Goal: Task Accomplishment & Management: Use online tool/utility

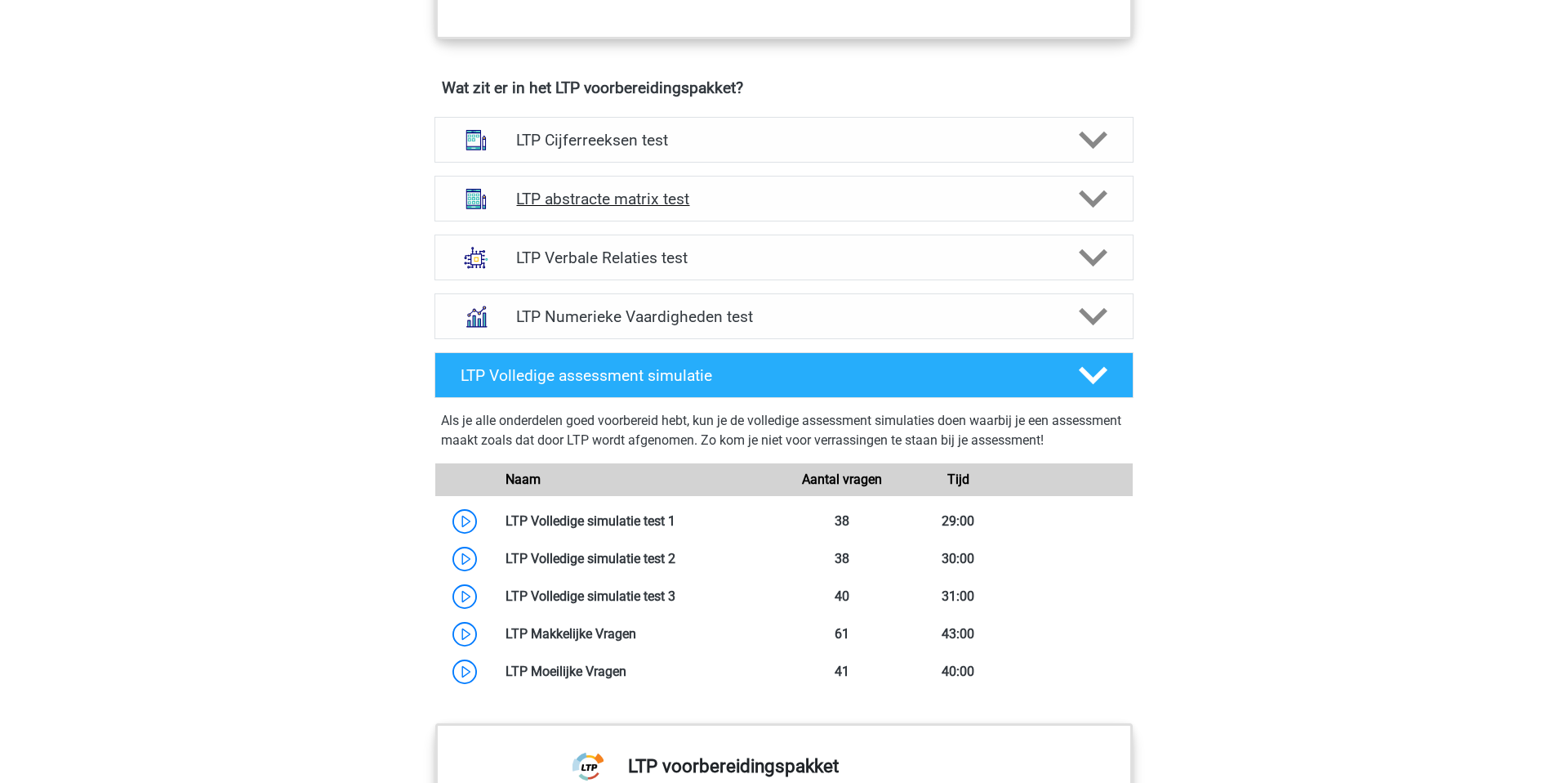
scroll to position [998, 0]
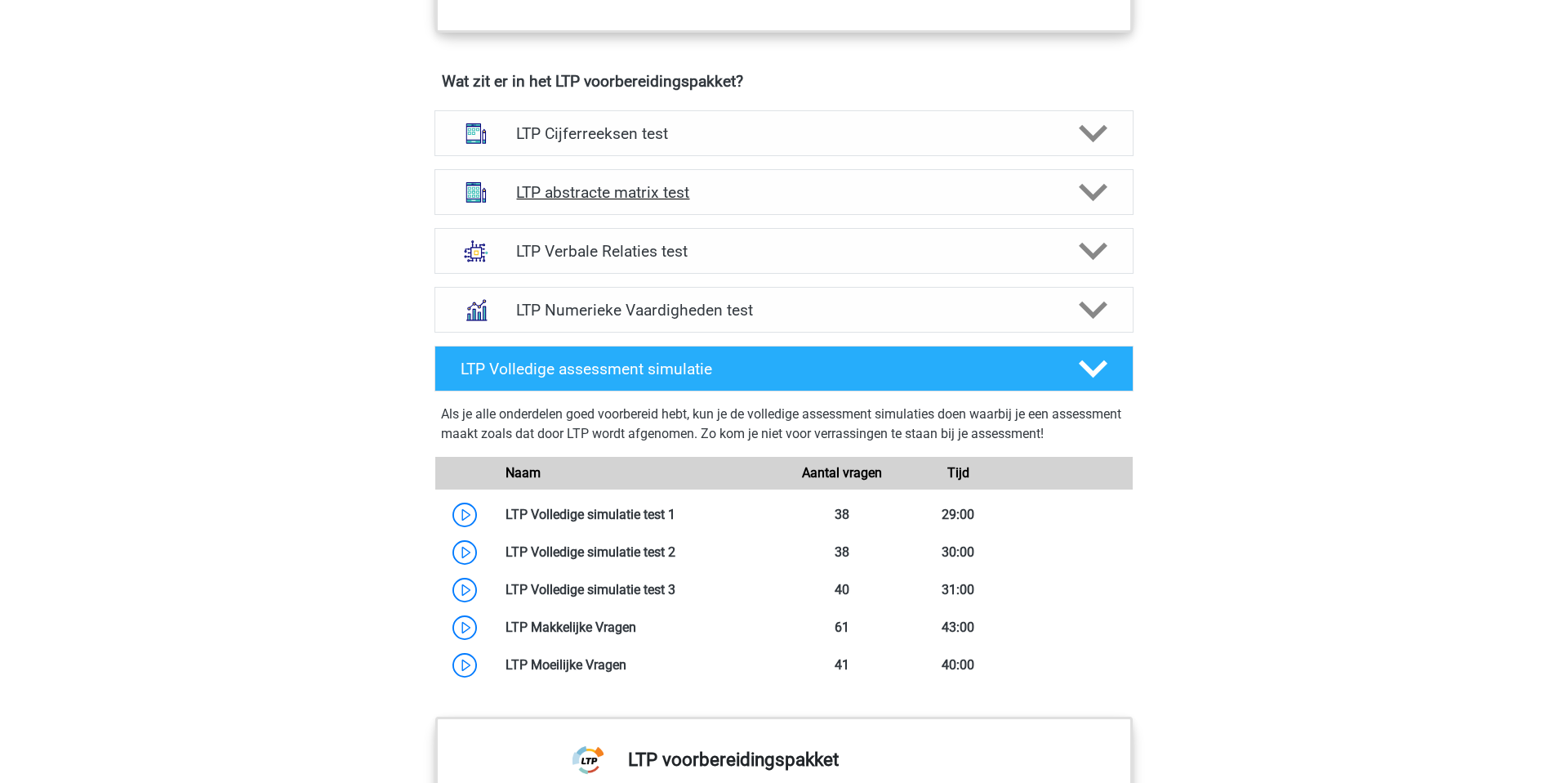
click at [806, 187] on h4 "LTP abstracte matrix test" at bounding box center [784, 192] width 535 height 19
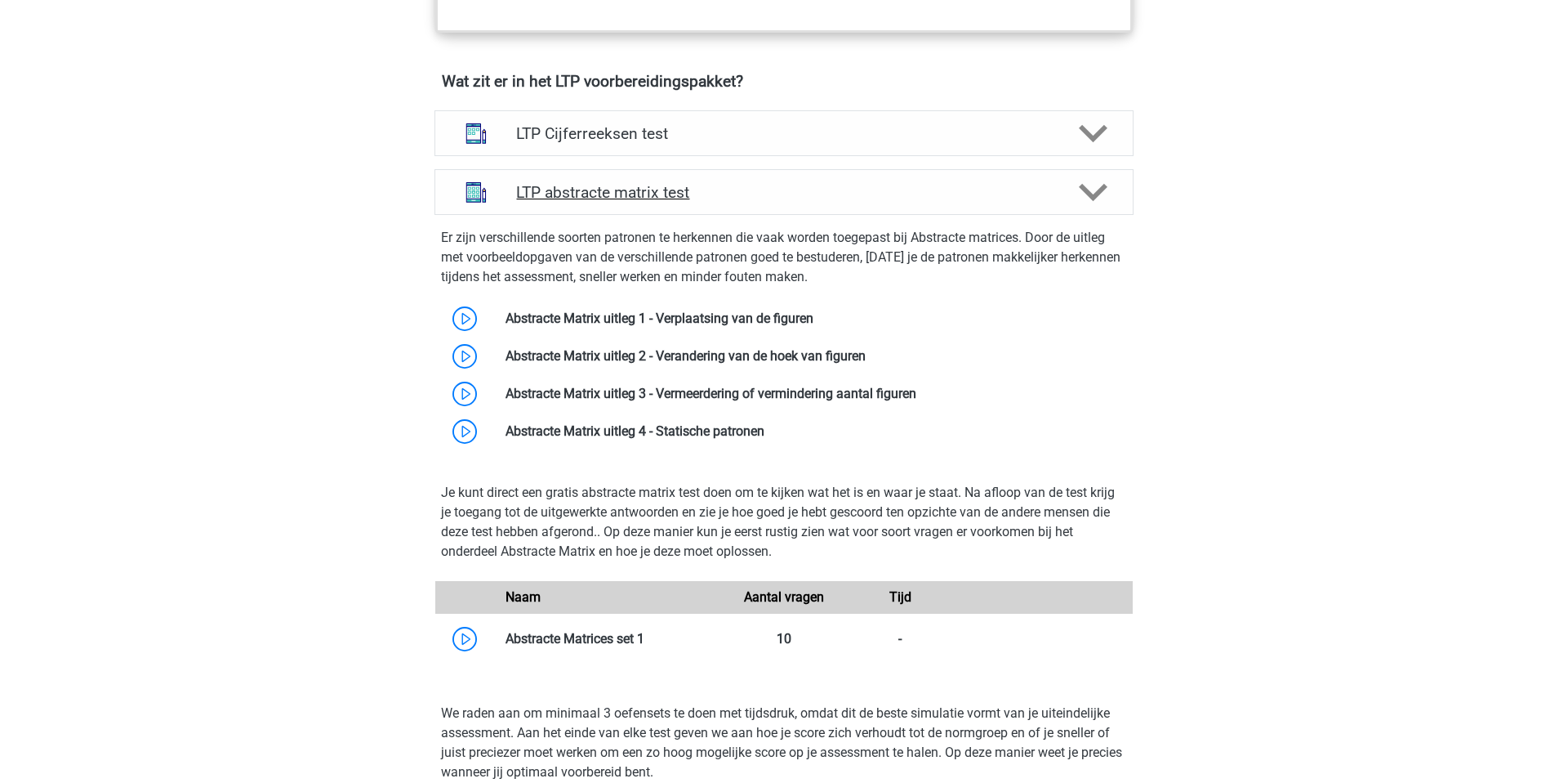
click at [806, 187] on h4 "LTP abstracte matrix test" at bounding box center [784, 192] width 535 height 19
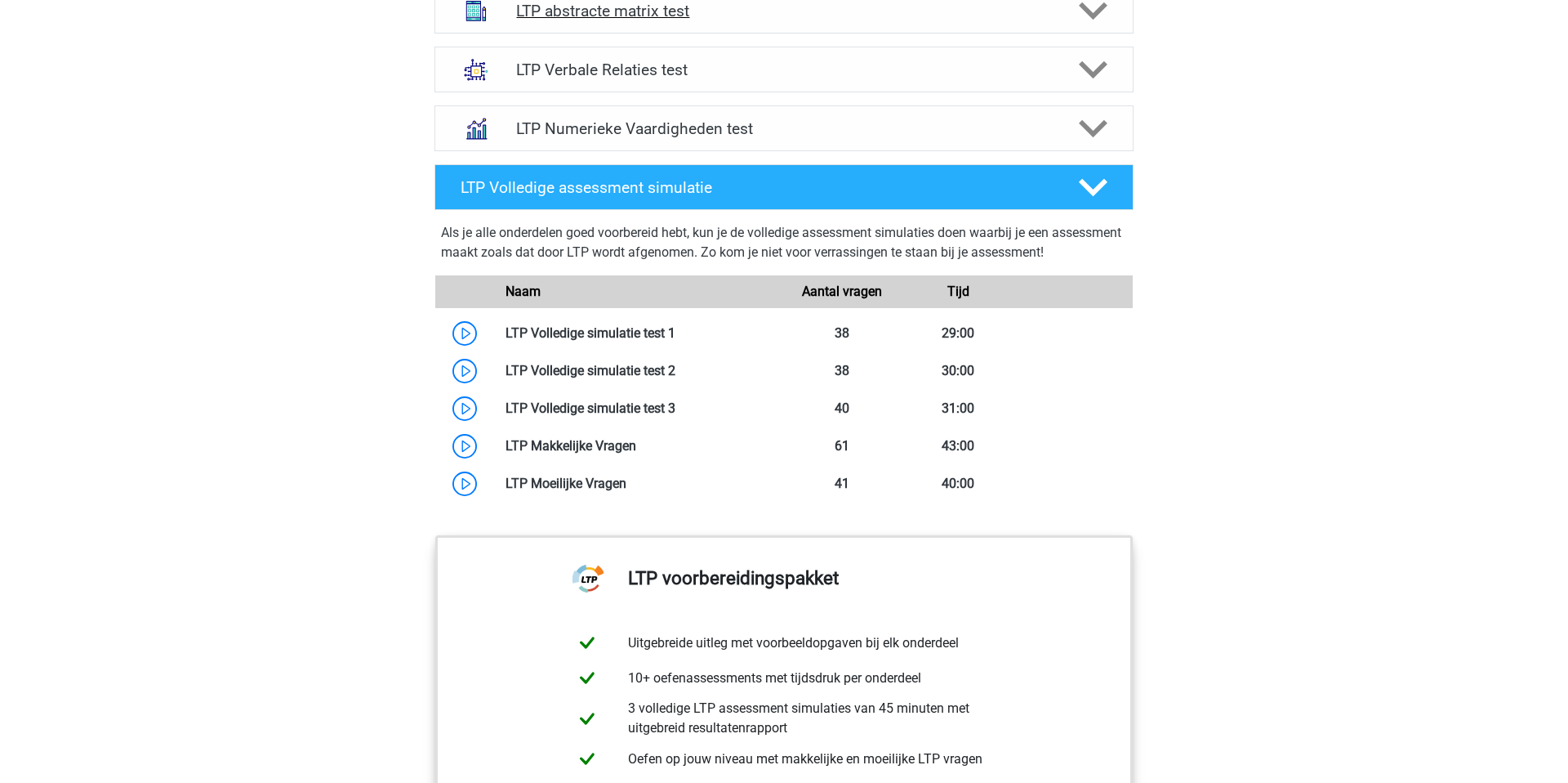
scroll to position [922, 0]
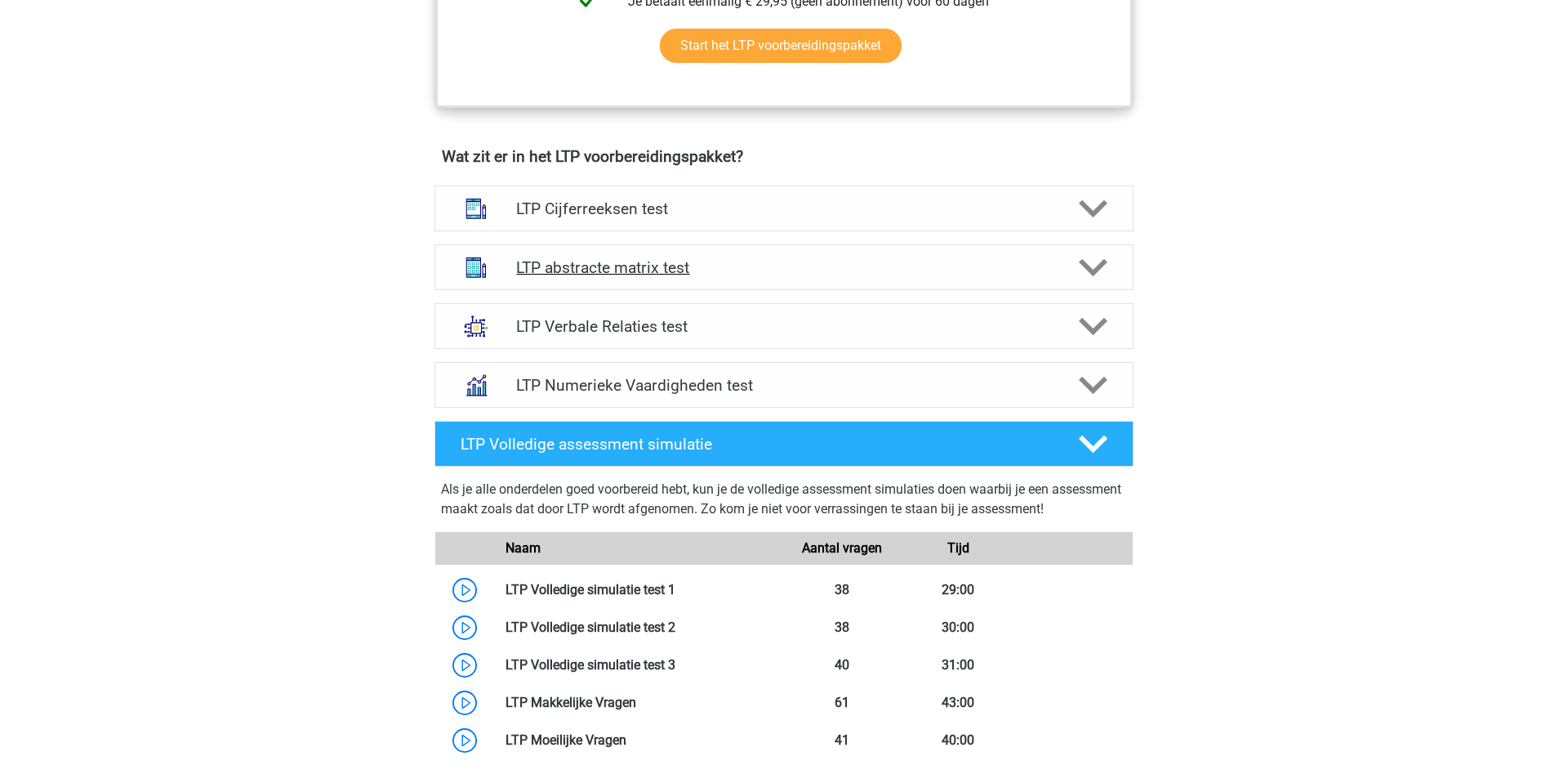
click at [934, 265] on h4 "LTP abstracte matrix test" at bounding box center [784, 267] width 535 height 19
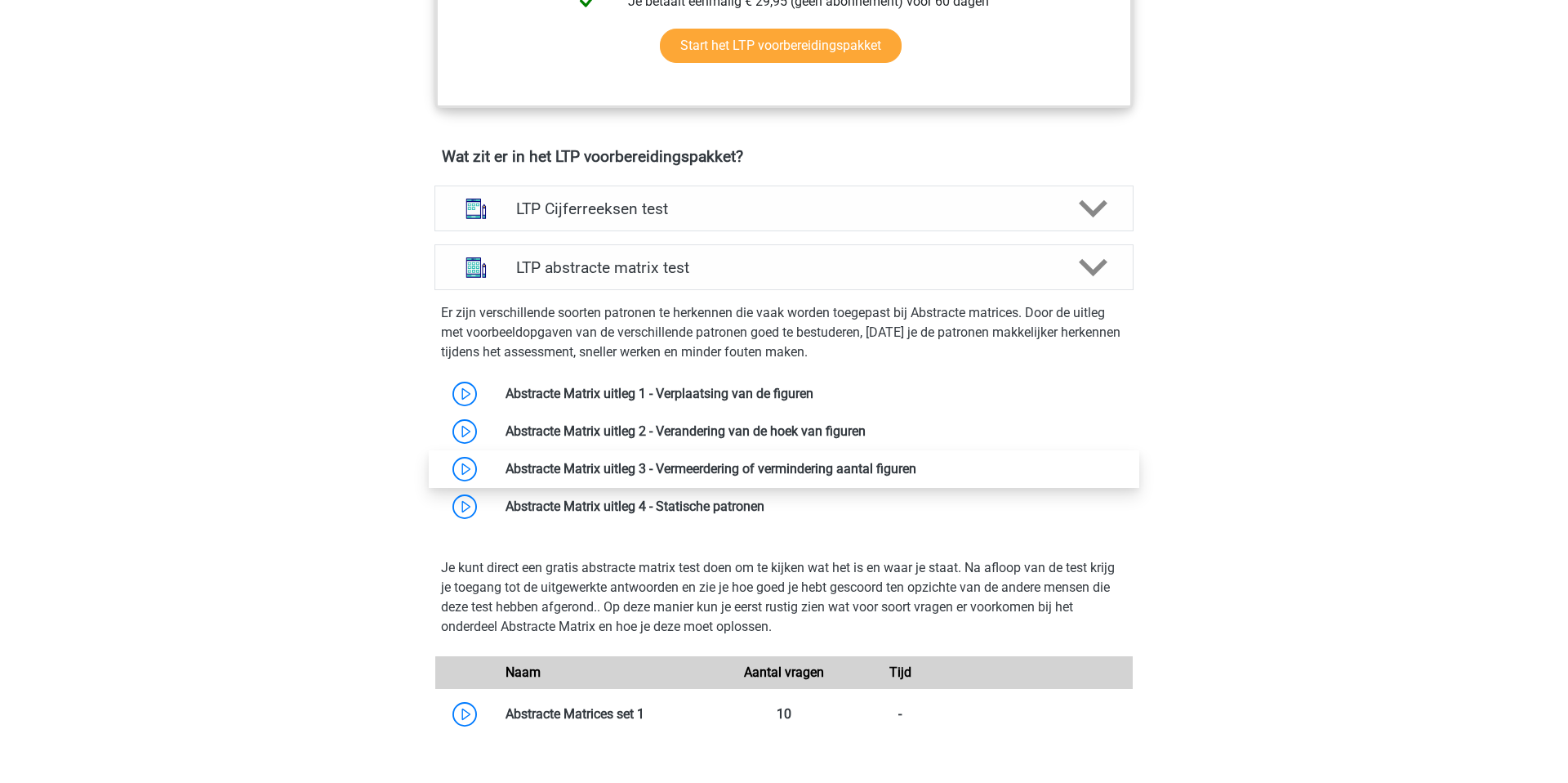
scroll to position [1204, 0]
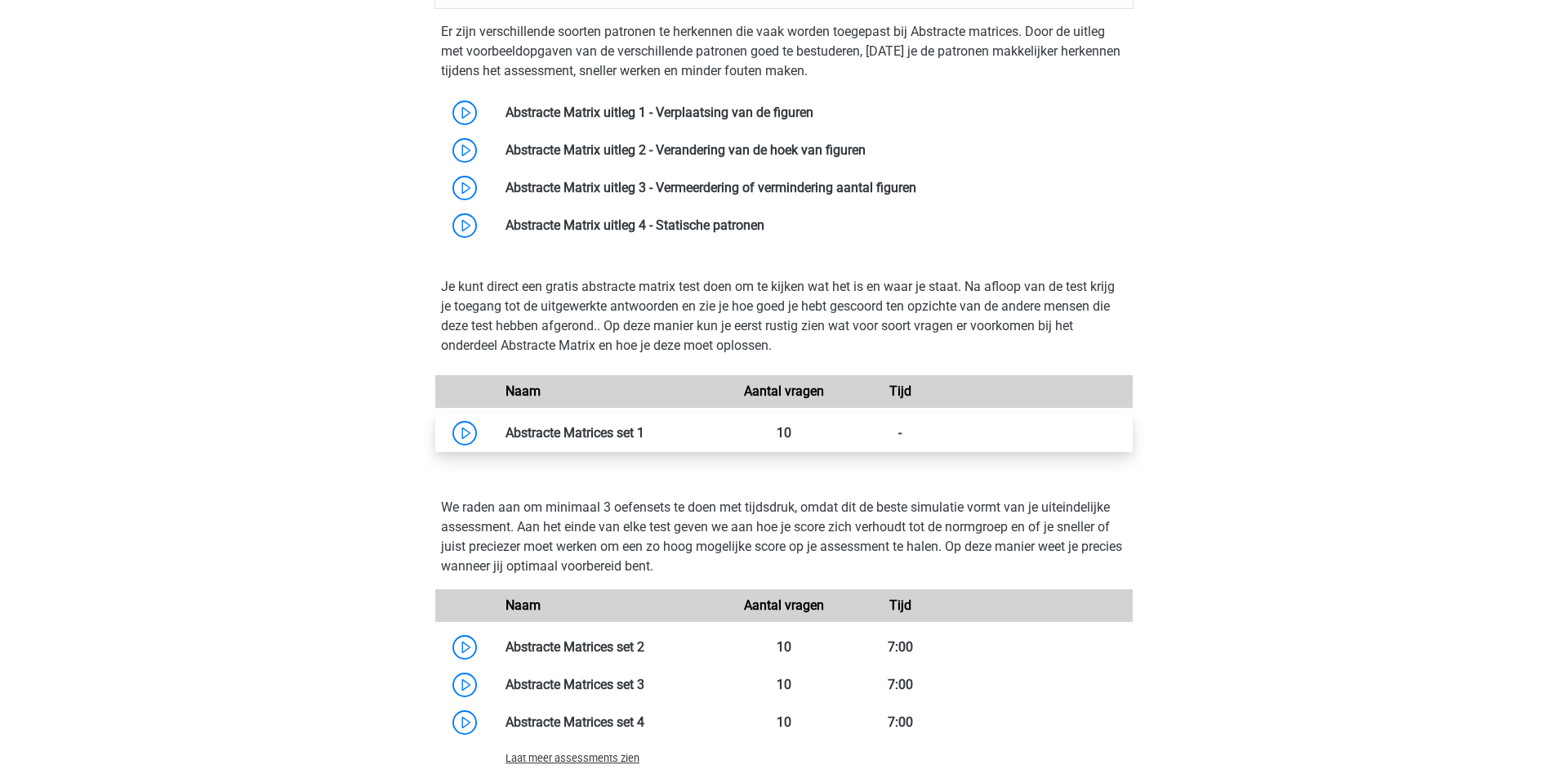
click at [644, 425] on link at bounding box center [644, 432] width 0 height 16
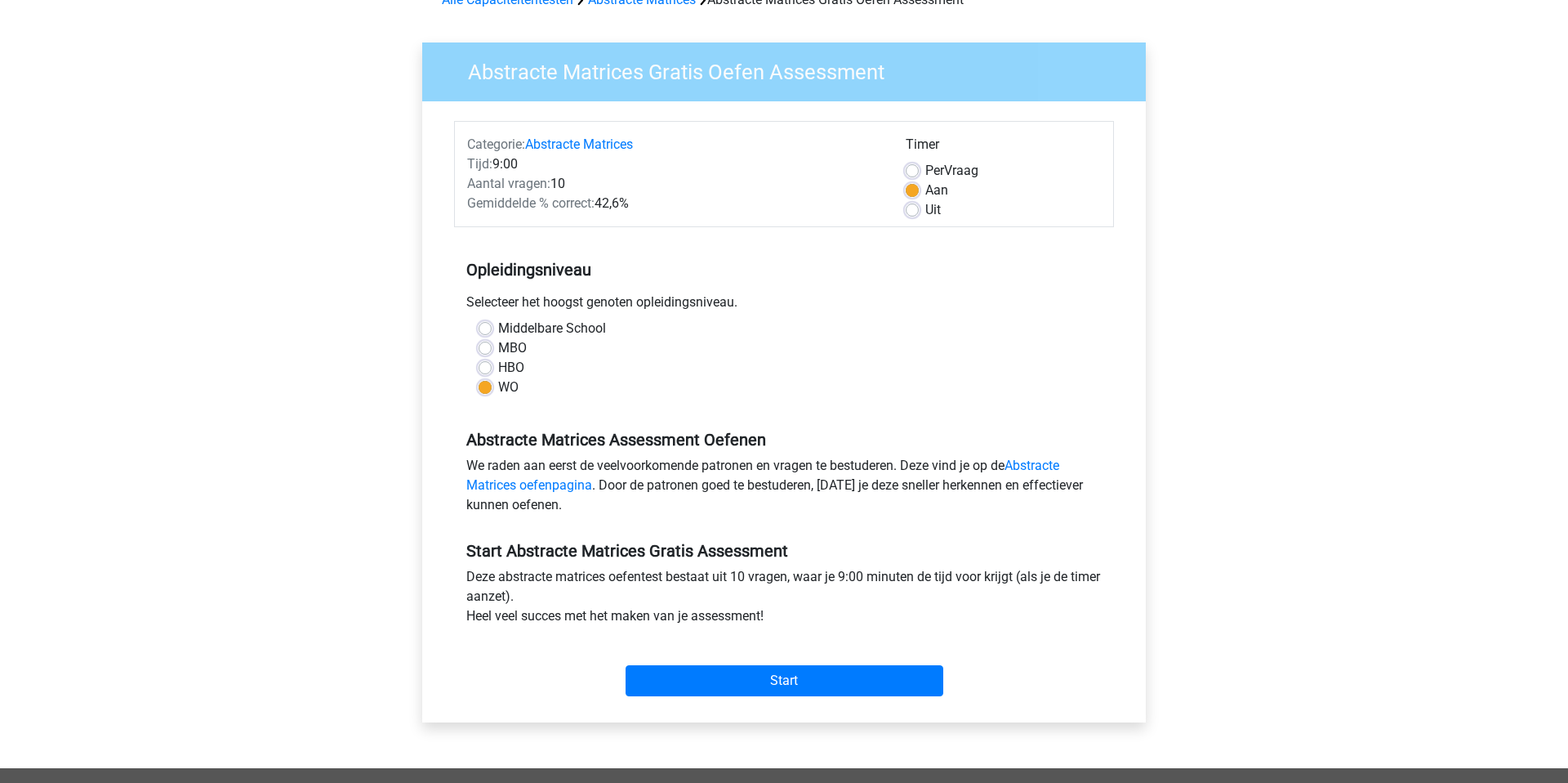
scroll to position [260, 0]
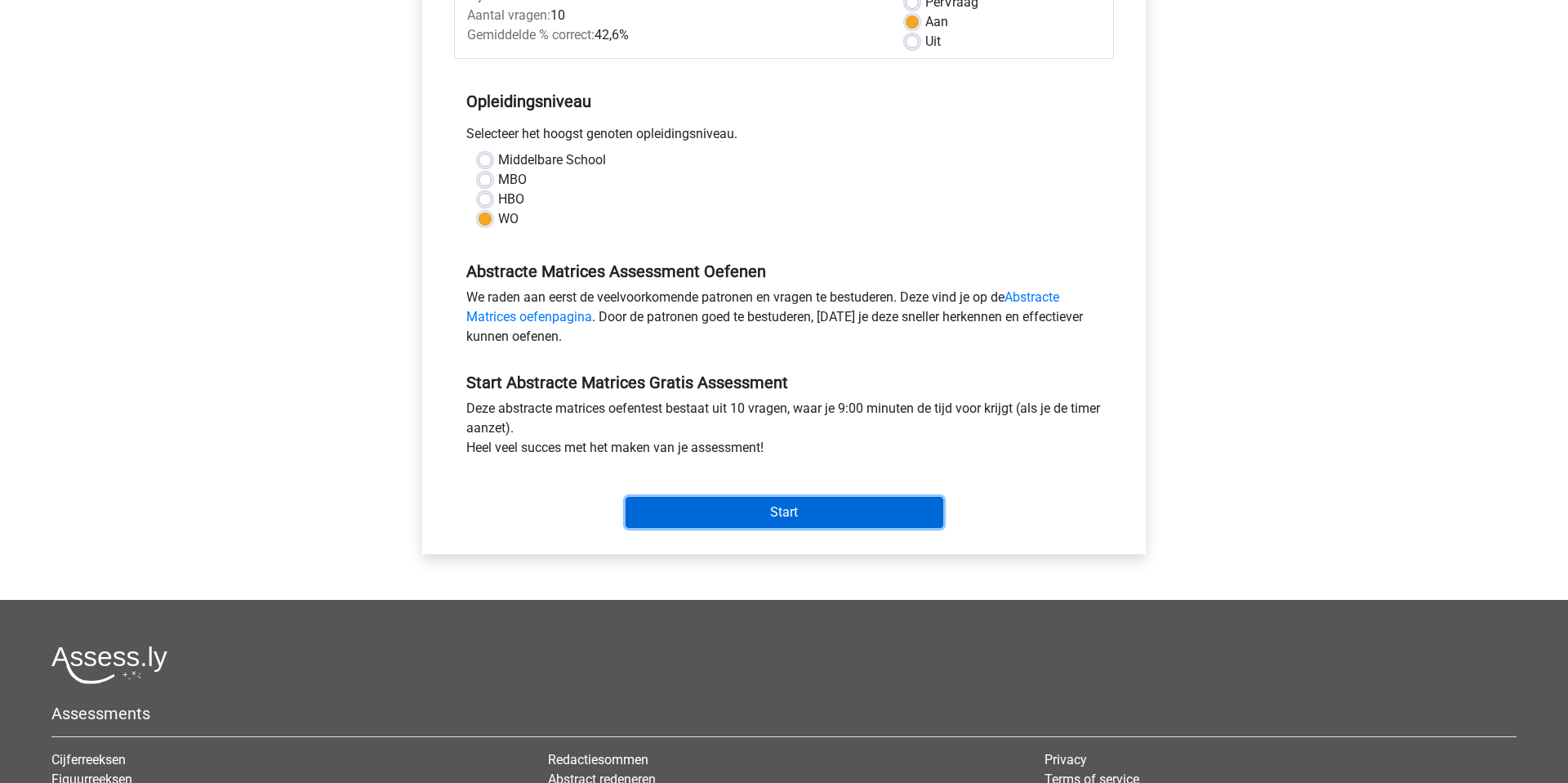
click at [774, 511] on input "Start" at bounding box center [784, 512] width 318 height 31
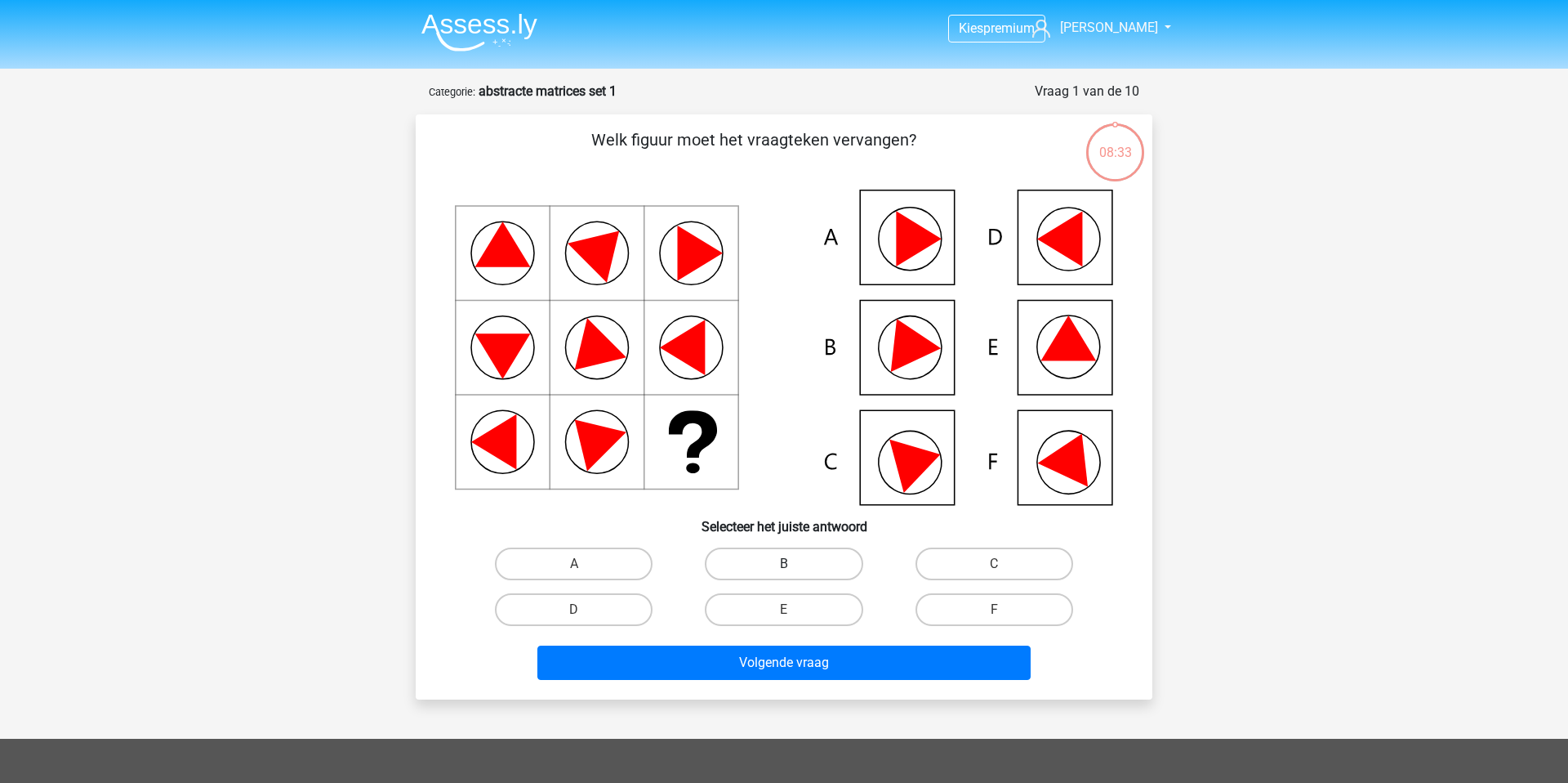
click at [819, 564] on label "B" at bounding box center [784, 563] width 158 height 32
click at [794, 564] on input "B" at bounding box center [789, 569] width 11 height 11
radio input "true"
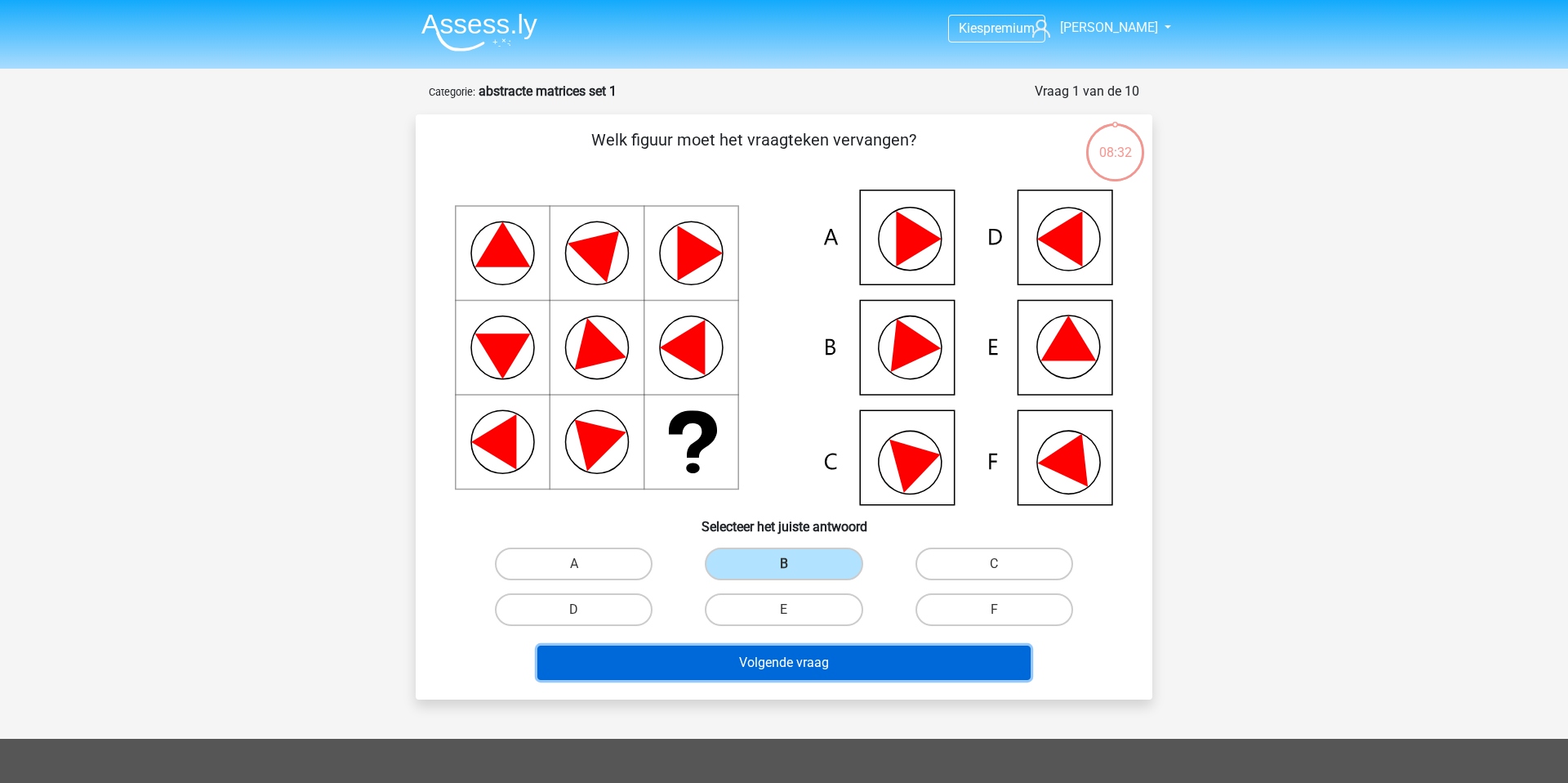
click at [842, 666] on button "Volgende vraag" at bounding box center [784, 662] width 494 height 34
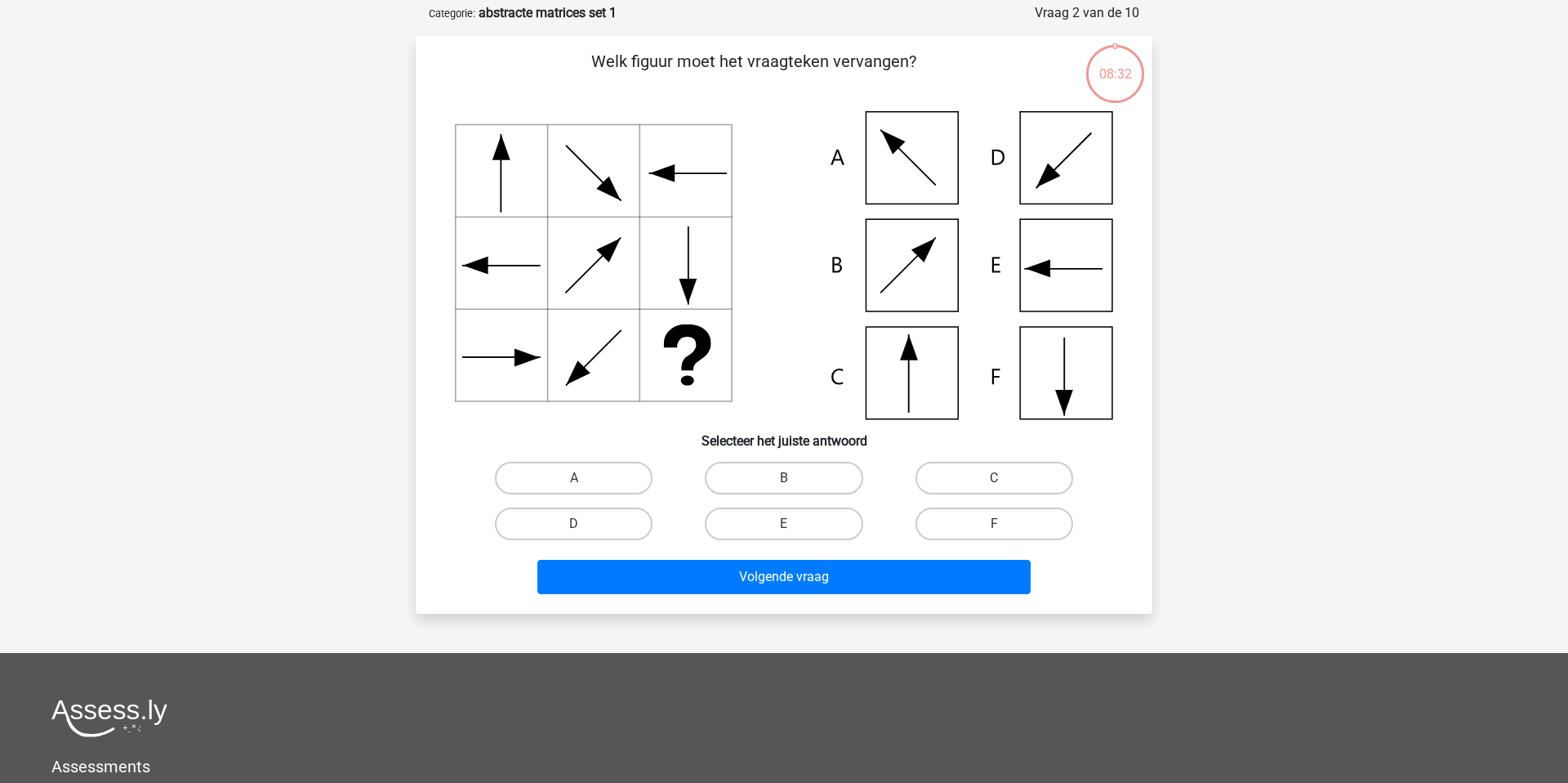
scroll to position [82, 0]
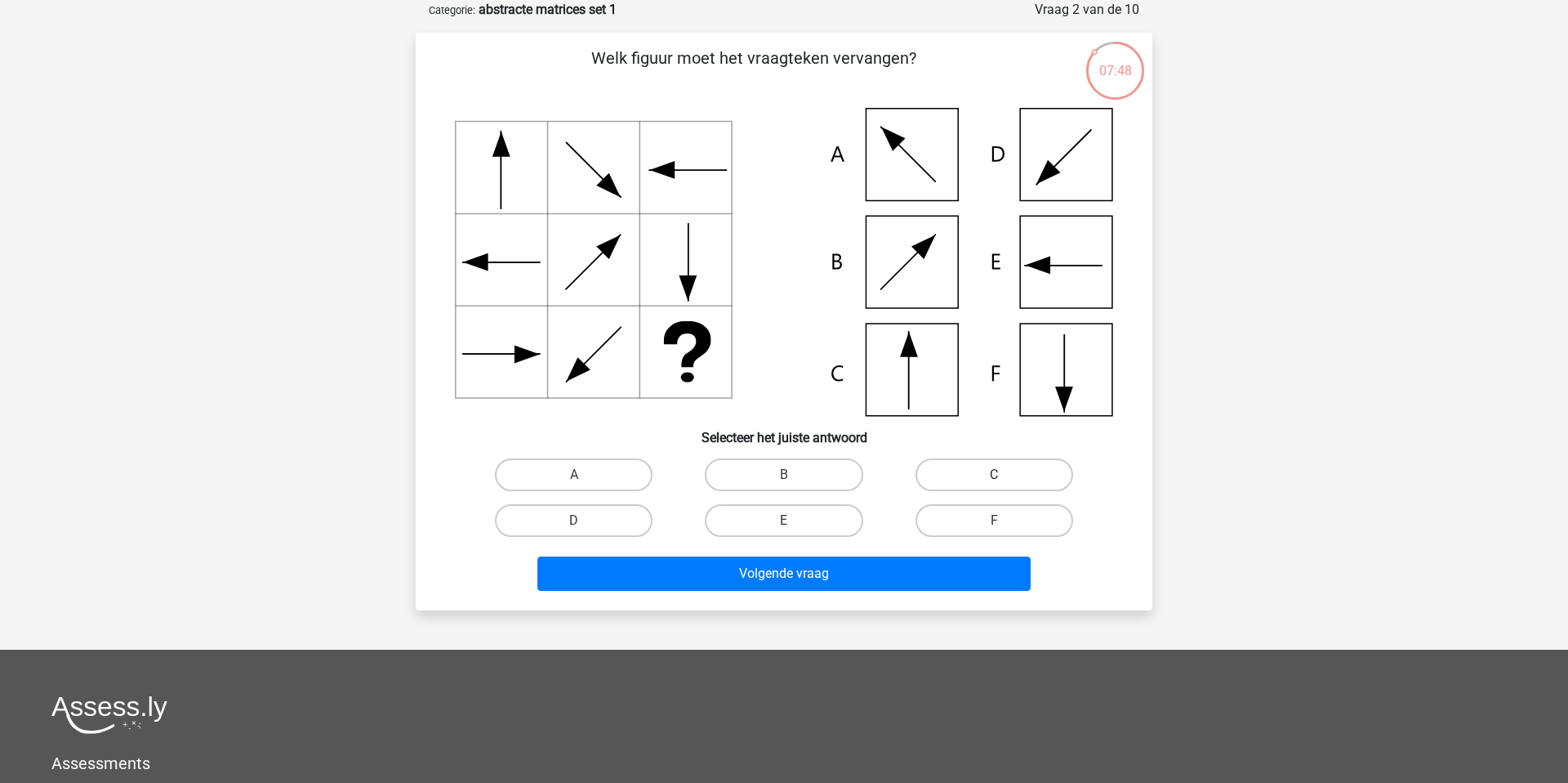
click at [973, 468] on label "C" at bounding box center [994, 474] width 158 height 32
click at [994, 474] on input "C" at bounding box center [999, 479] width 11 height 11
radio input "true"
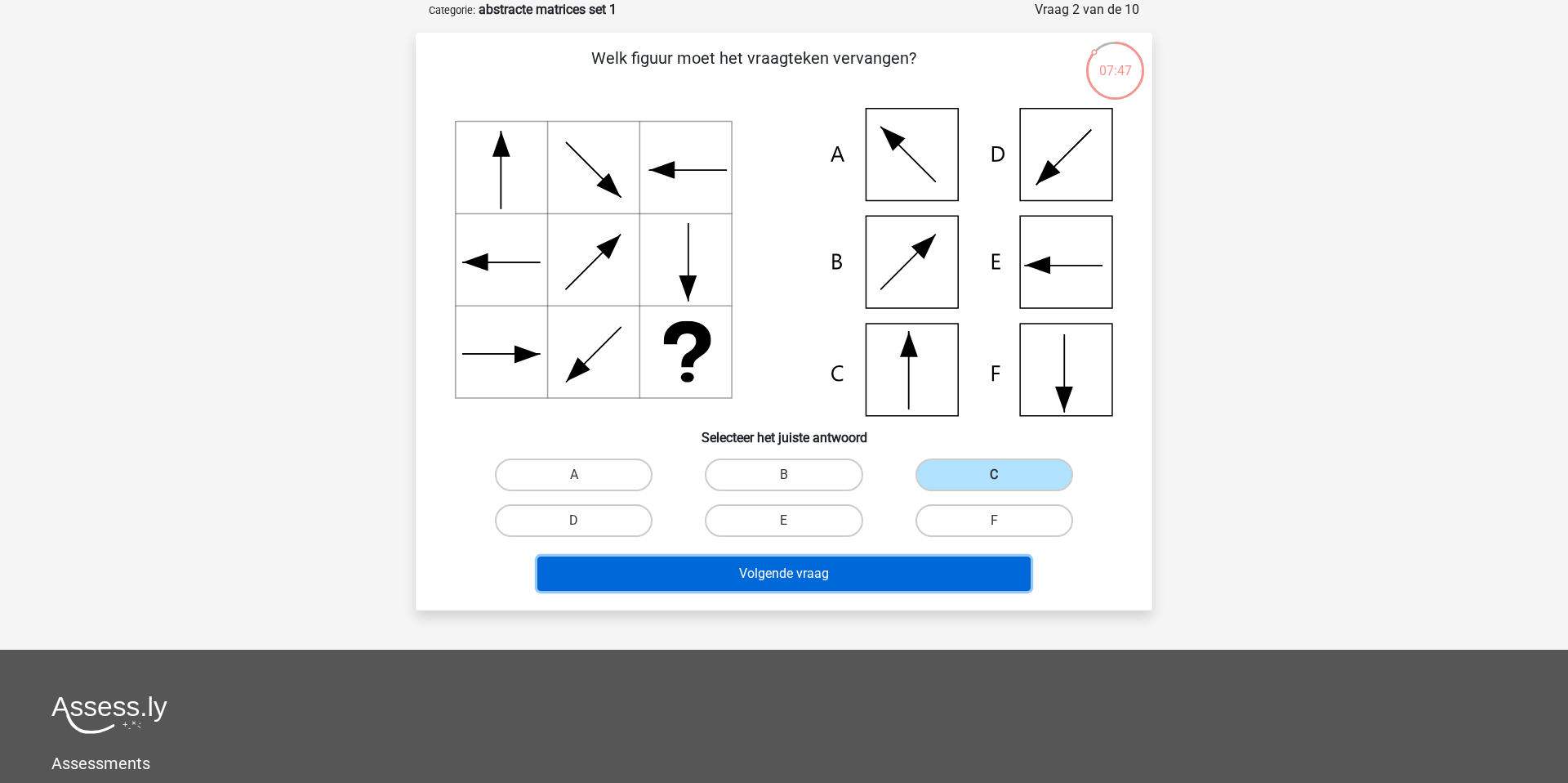
click at [944, 565] on button "Volgende vraag" at bounding box center [784, 573] width 494 height 34
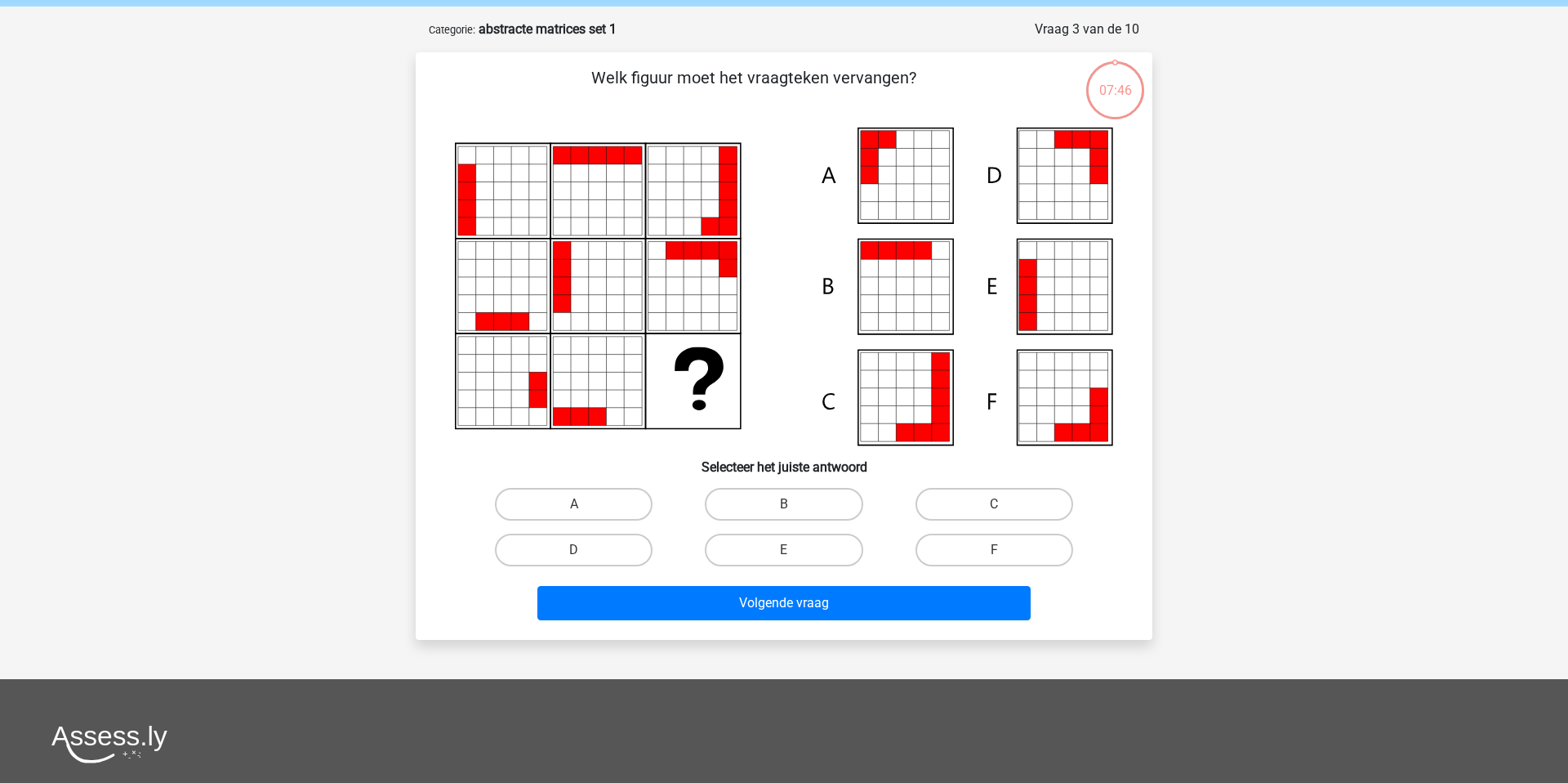
scroll to position [61, 0]
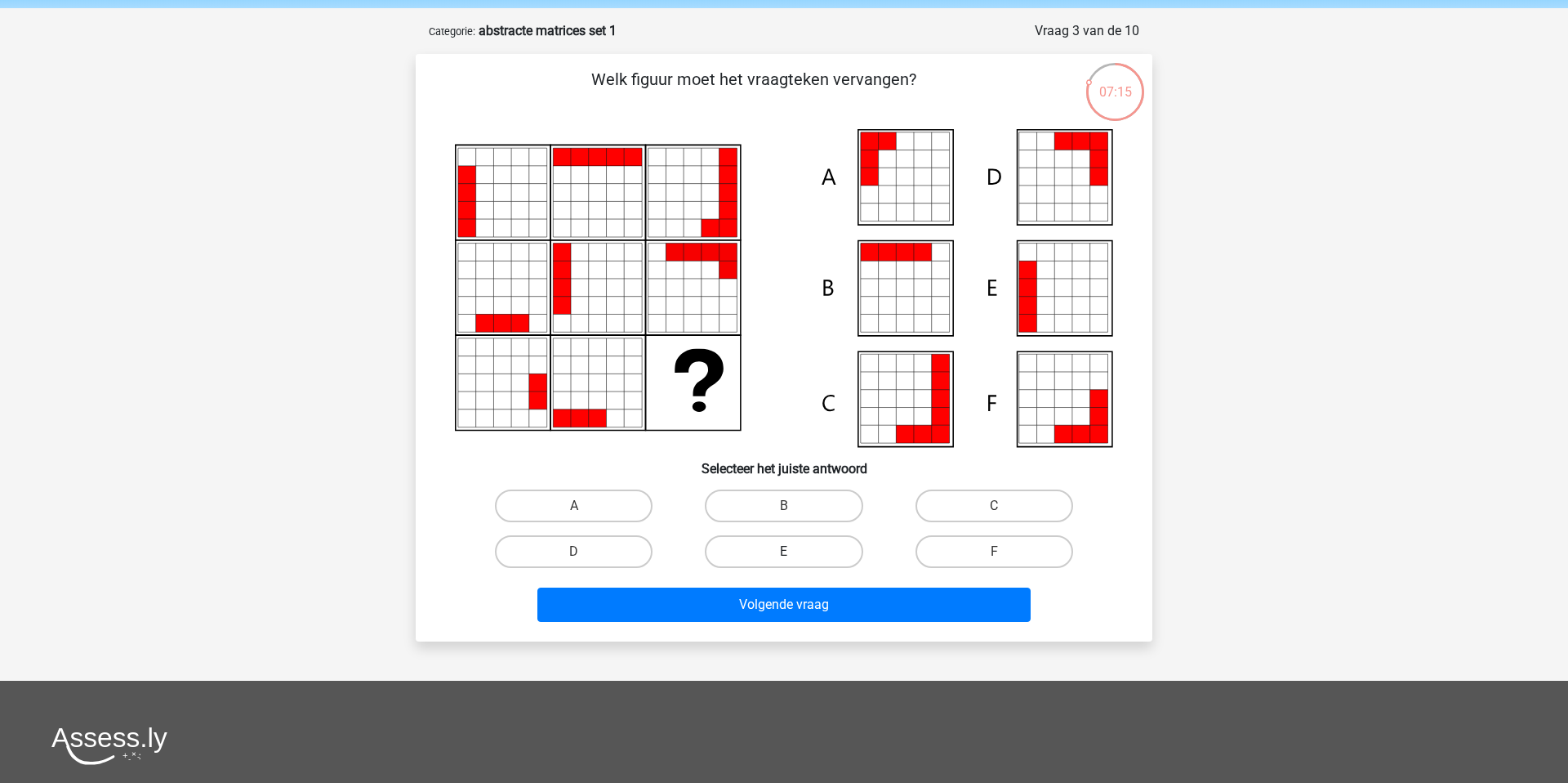
click at [770, 547] on label "E" at bounding box center [784, 551] width 158 height 32
click at [784, 552] on input "E" at bounding box center [789, 557] width 11 height 11
radio input "true"
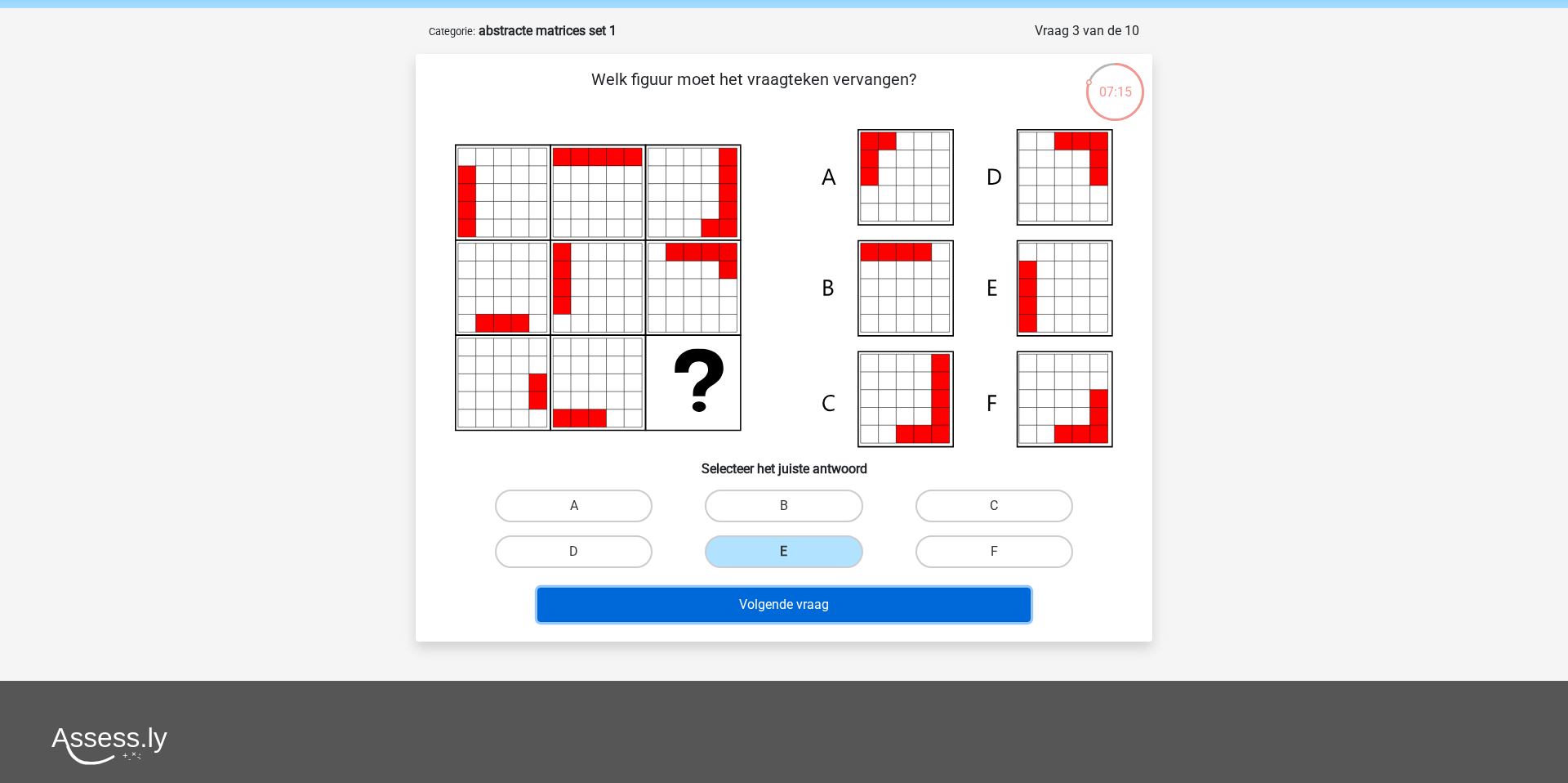
click at [777, 612] on button "Volgende vraag" at bounding box center [784, 604] width 494 height 34
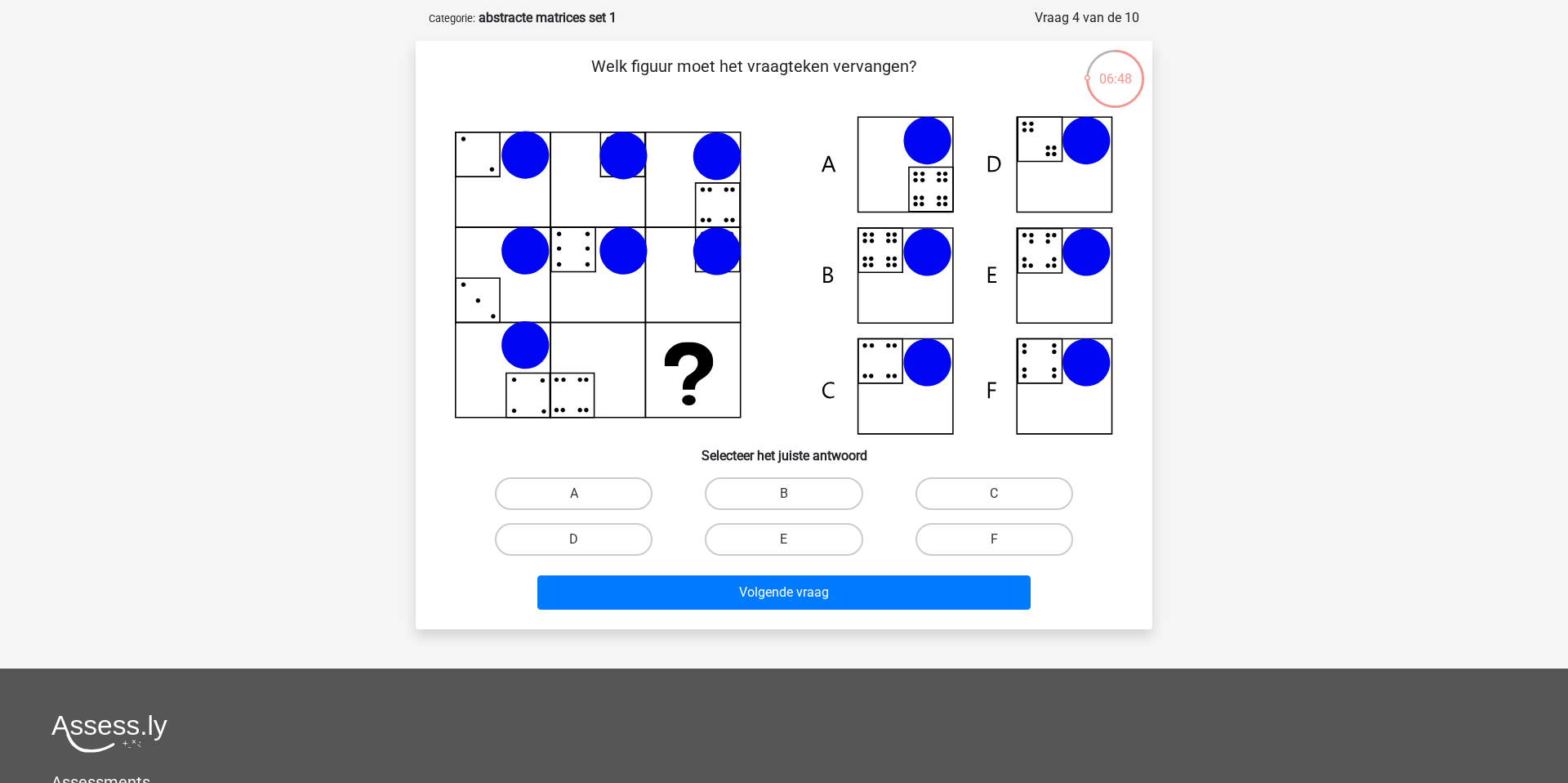
scroll to position [73, 0]
click at [696, 360] on icon at bounding box center [784, 276] width 658 height 319
click at [813, 509] on label "B" at bounding box center [784, 494] width 158 height 32
click at [794, 505] on input "B" at bounding box center [789, 499] width 11 height 11
radio input "true"
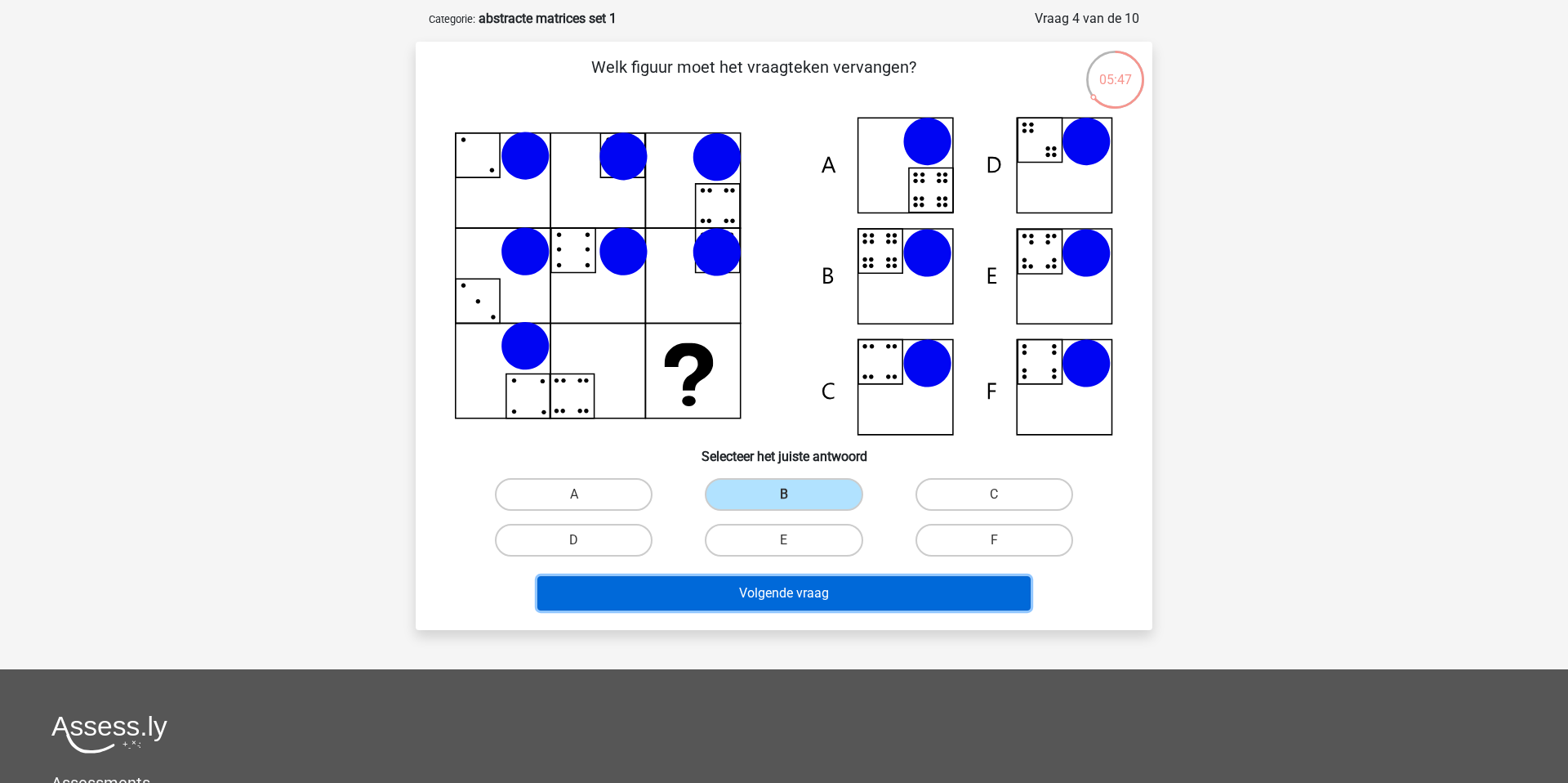
click at [808, 581] on button "Volgende vraag" at bounding box center [784, 592] width 494 height 34
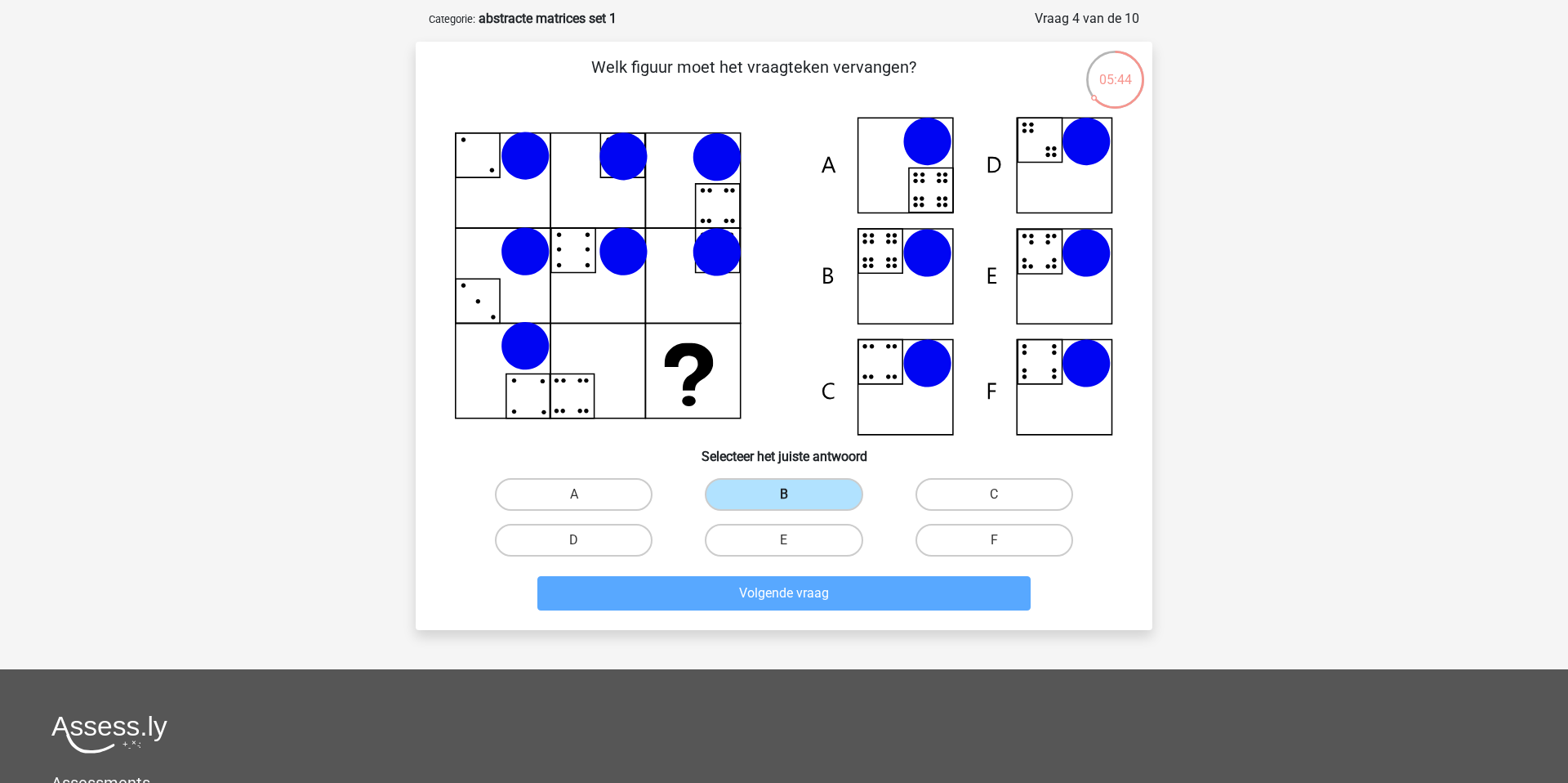
click at [759, 487] on label "B" at bounding box center [784, 494] width 158 height 32
click at [784, 494] on input "B" at bounding box center [789, 499] width 11 height 11
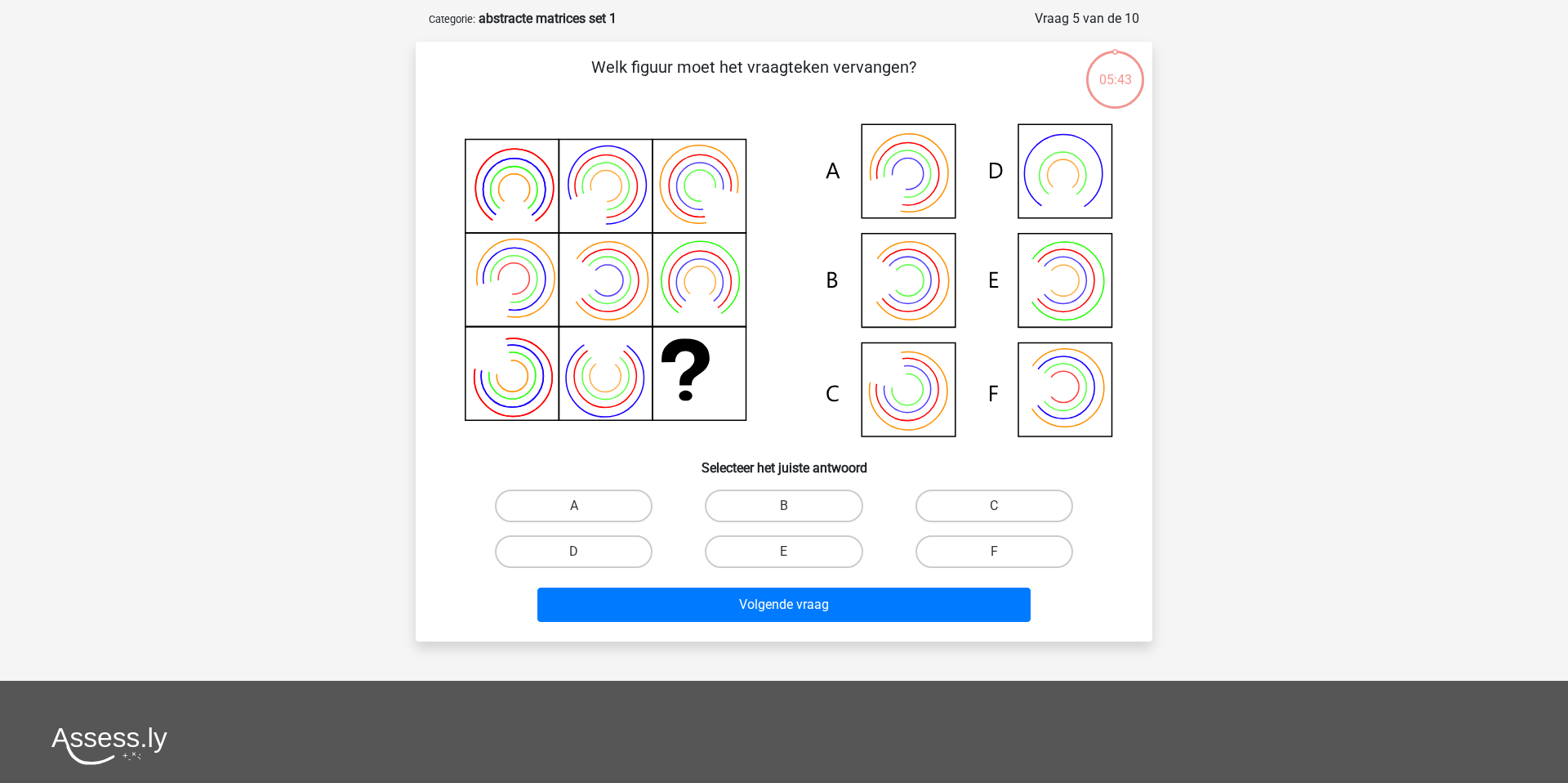
scroll to position [82, 0]
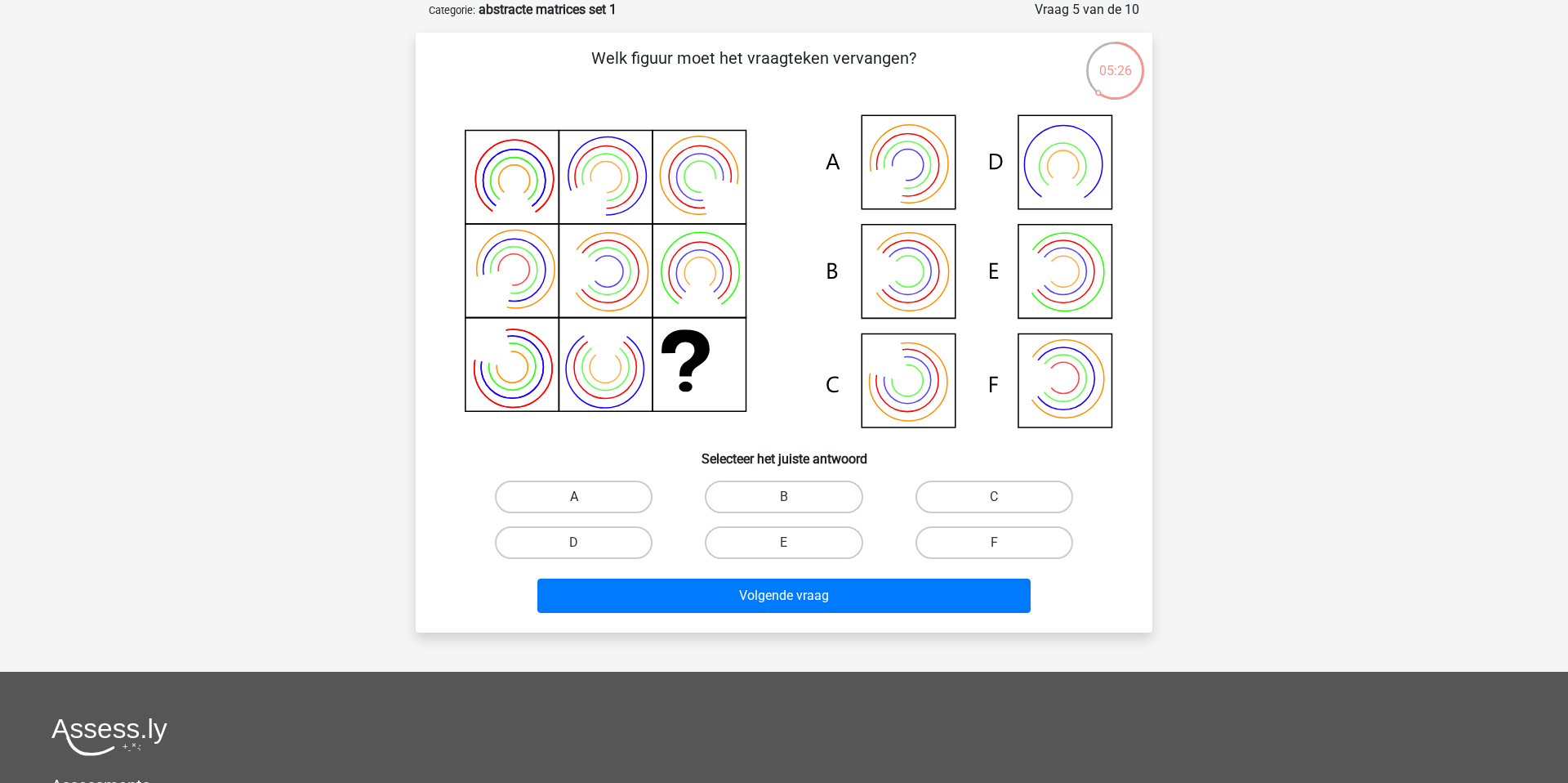
click at [633, 480] on label "A" at bounding box center [574, 496] width 158 height 32
click at [585, 497] on input "A" at bounding box center [579, 502] width 11 height 11
radio input "true"
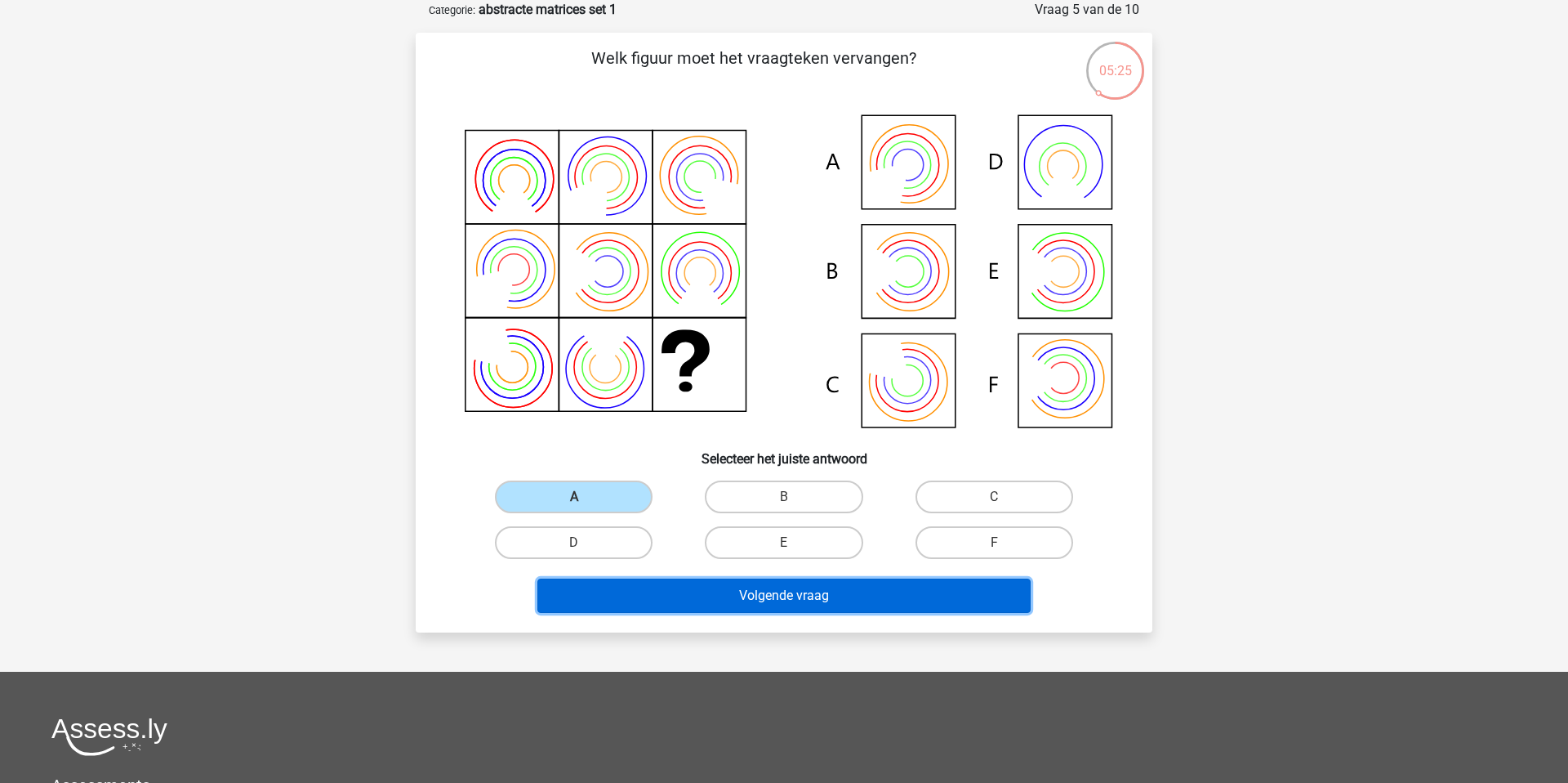
click at [695, 586] on button "Volgende vraag" at bounding box center [784, 595] width 494 height 34
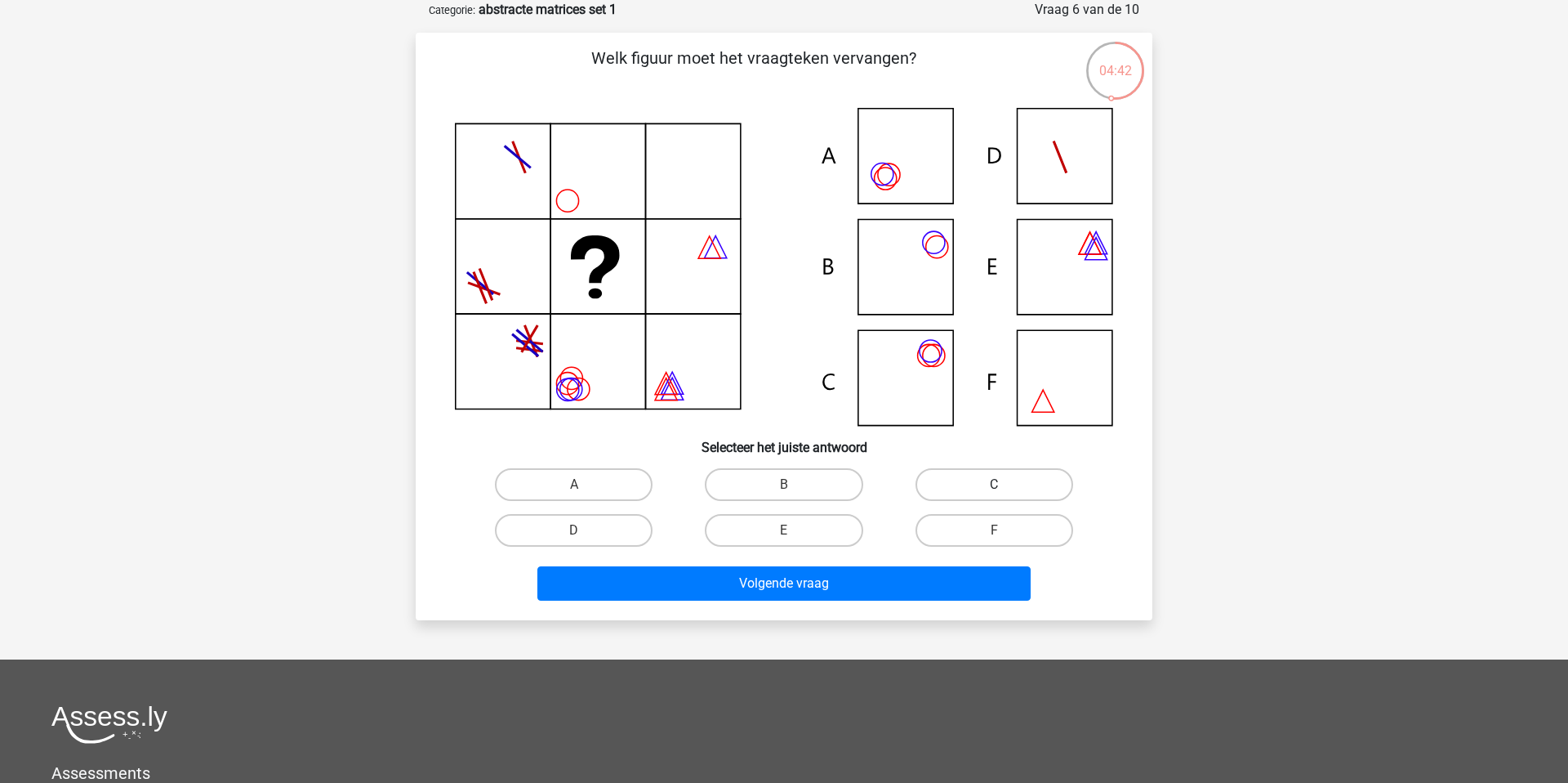
click at [964, 474] on label "C" at bounding box center [994, 484] width 158 height 32
click at [994, 484] on input "C" at bounding box center [999, 489] width 11 height 11
radio input "true"
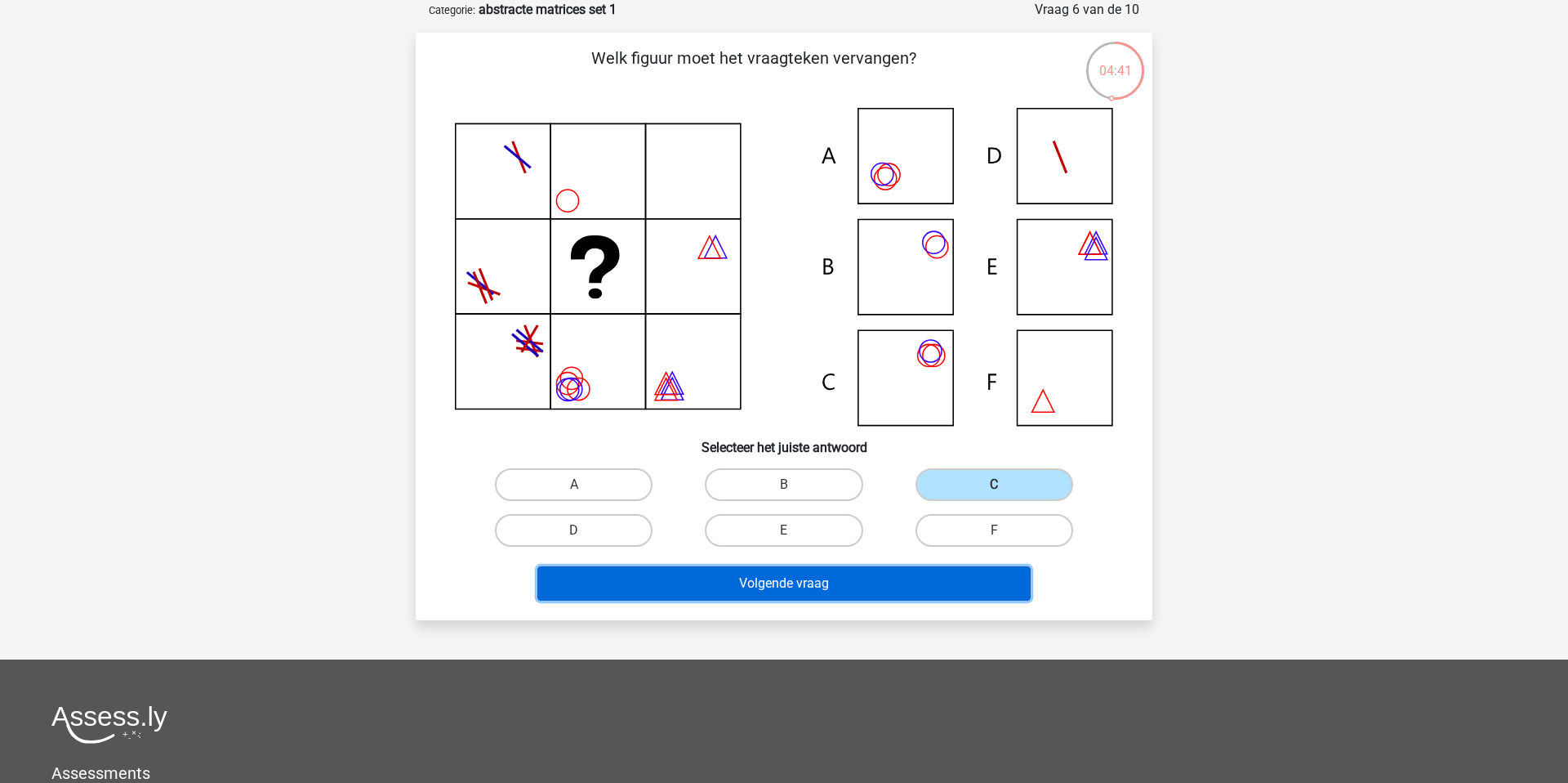
click at [949, 574] on button "Volgende vraag" at bounding box center [784, 583] width 494 height 34
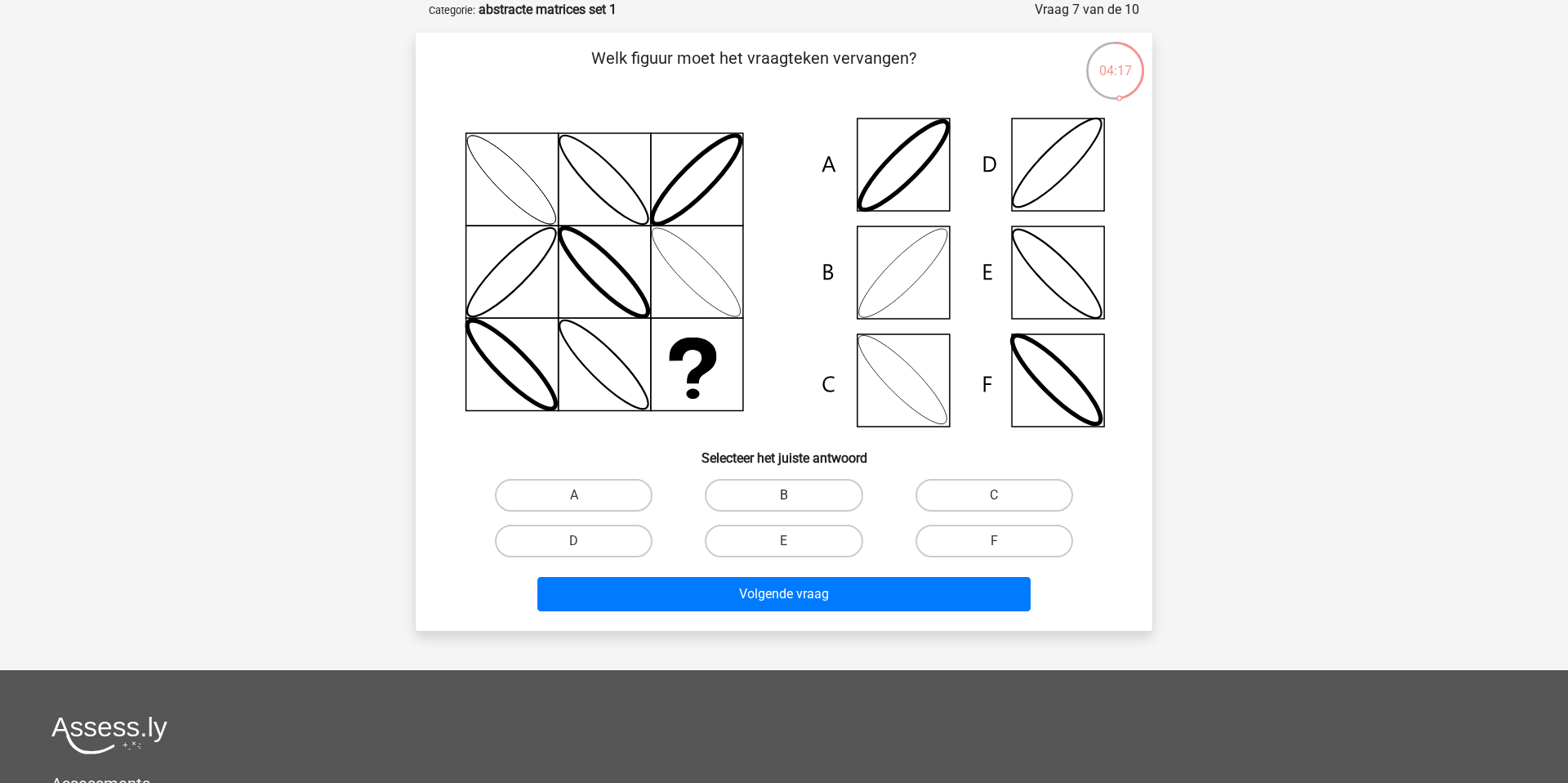
click at [789, 490] on label "B" at bounding box center [784, 494] width 158 height 32
click at [789, 495] on input "B" at bounding box center [789, 500] width 11 height 11
radio input "true"
click at [787, 618] on div "Welk figuur moet het vraagteken vervangen?" at bounding box center [784, 331] width 737 height 598
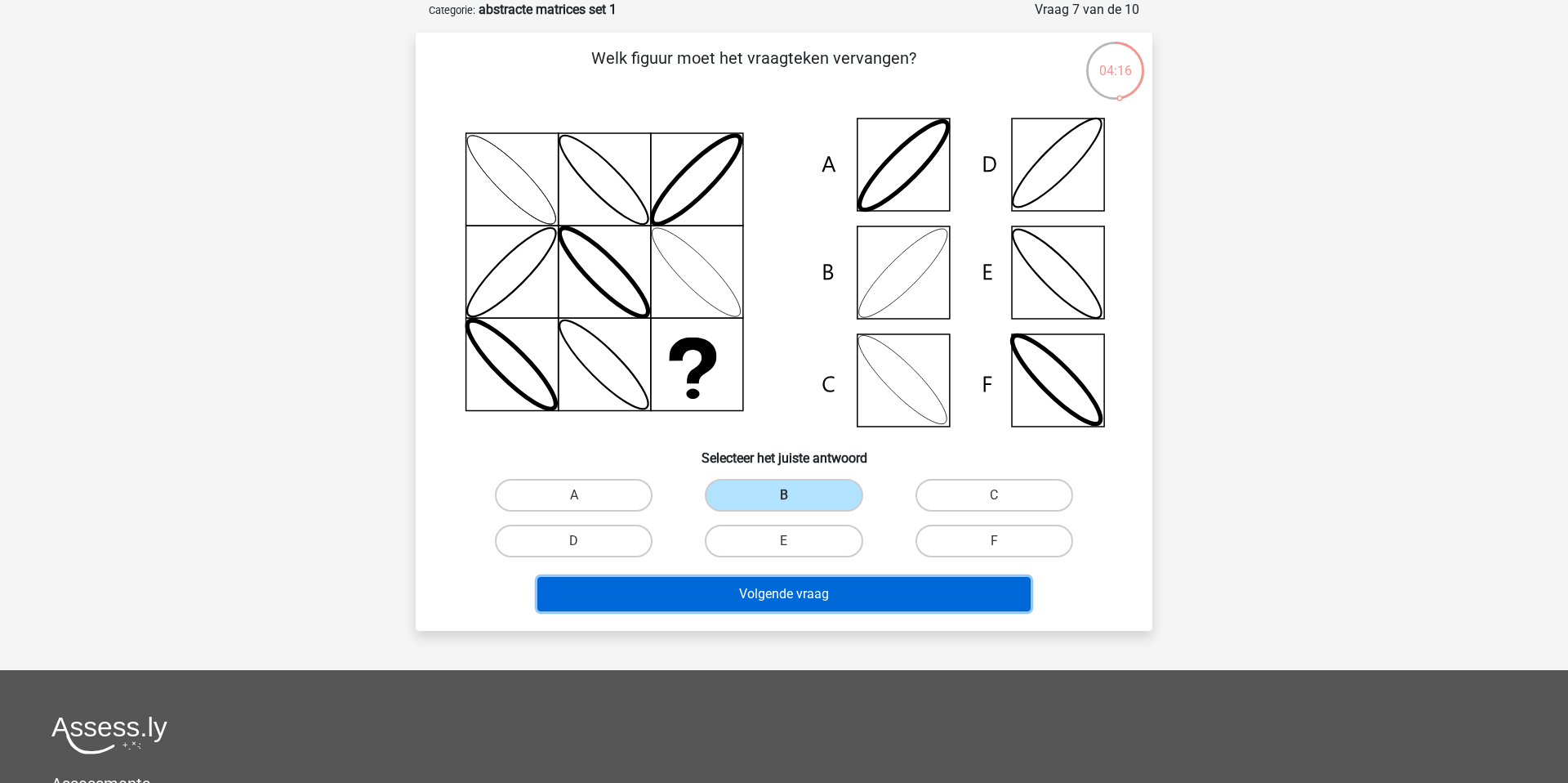
click at [799, 586] on button "Volgende vraag" at bounding box center [784, 593] width 494 height 34
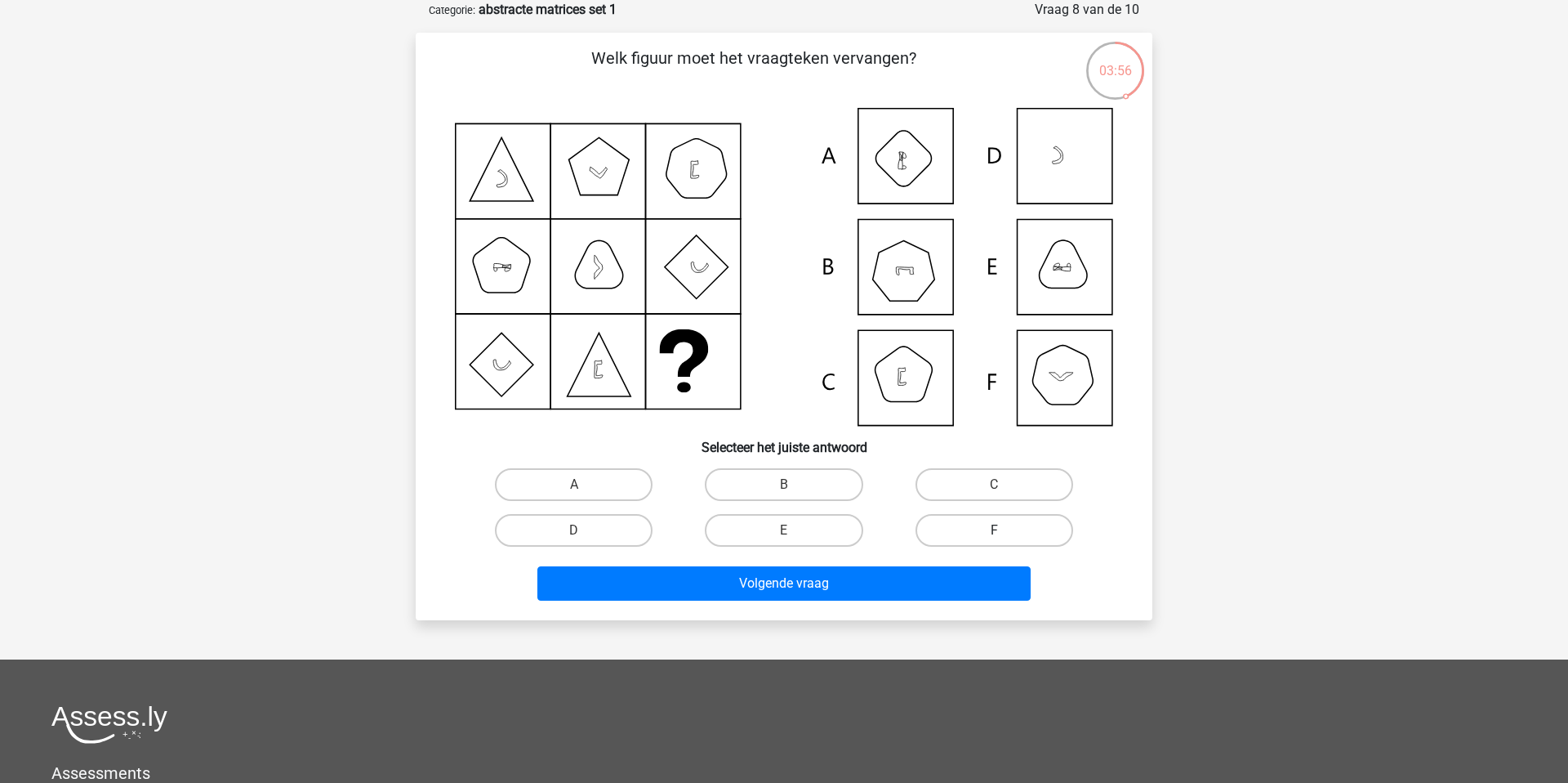
click at [962, 521] on label "F" at bounding box center [994, 530] width 158 height 32
click at [994, 530] on input "F" at bounding box center [999, 535] width 11 height 11
radio input "true"
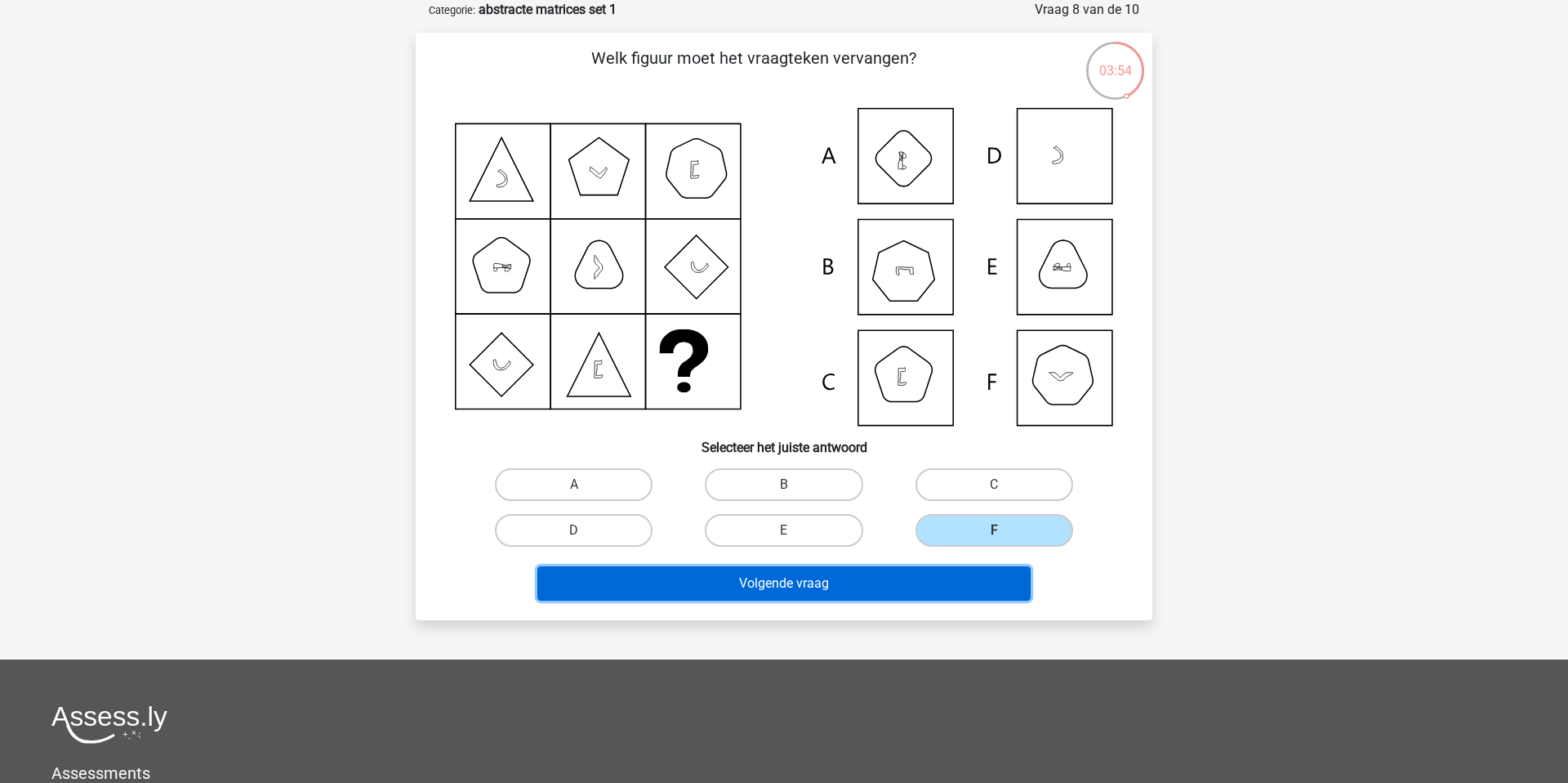
click at [942, 579] on button "Volgende vraag" at bounding box center [784, 583] width 494 height 34
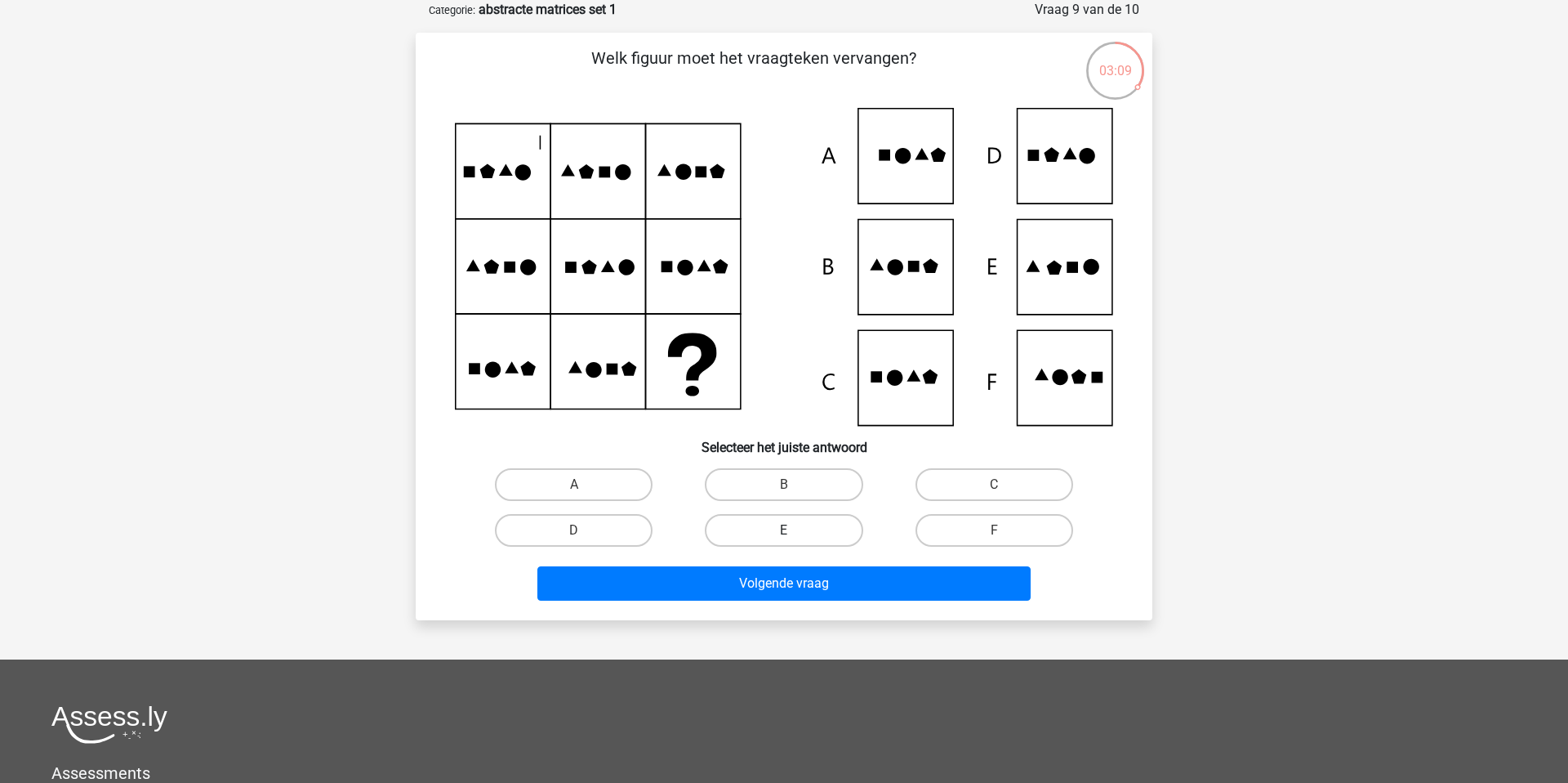
click at [792, 545] on label "E" at bounding box center [784, 530] width 158 height 32
click at [792, 541] on input "E" at bounding box center [789, 535] width 11 height 11
radio input "true"
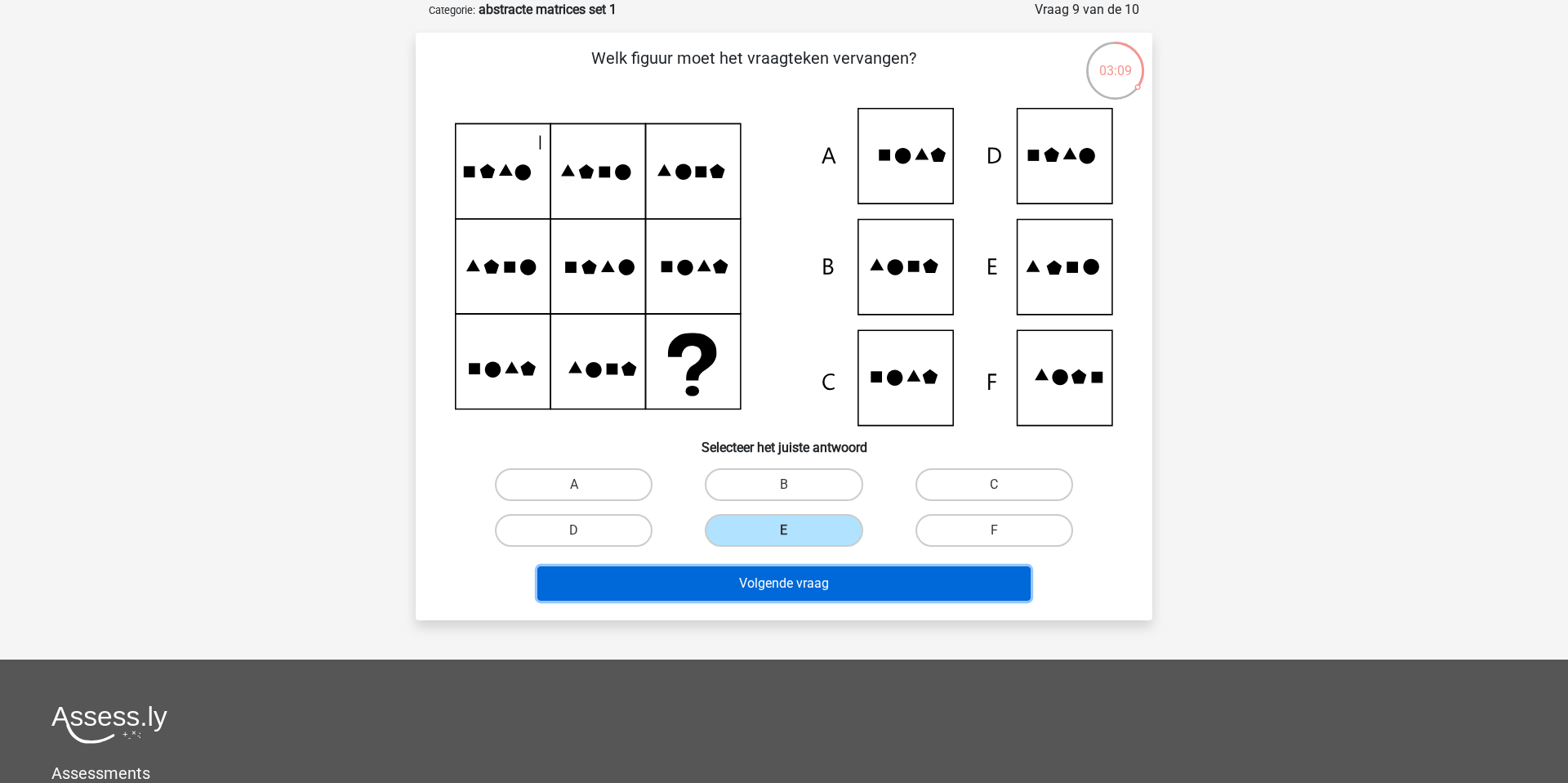
click at [809, 581] on button "Volgende vraag" at bounding box center [784, 583] width 494 height 34
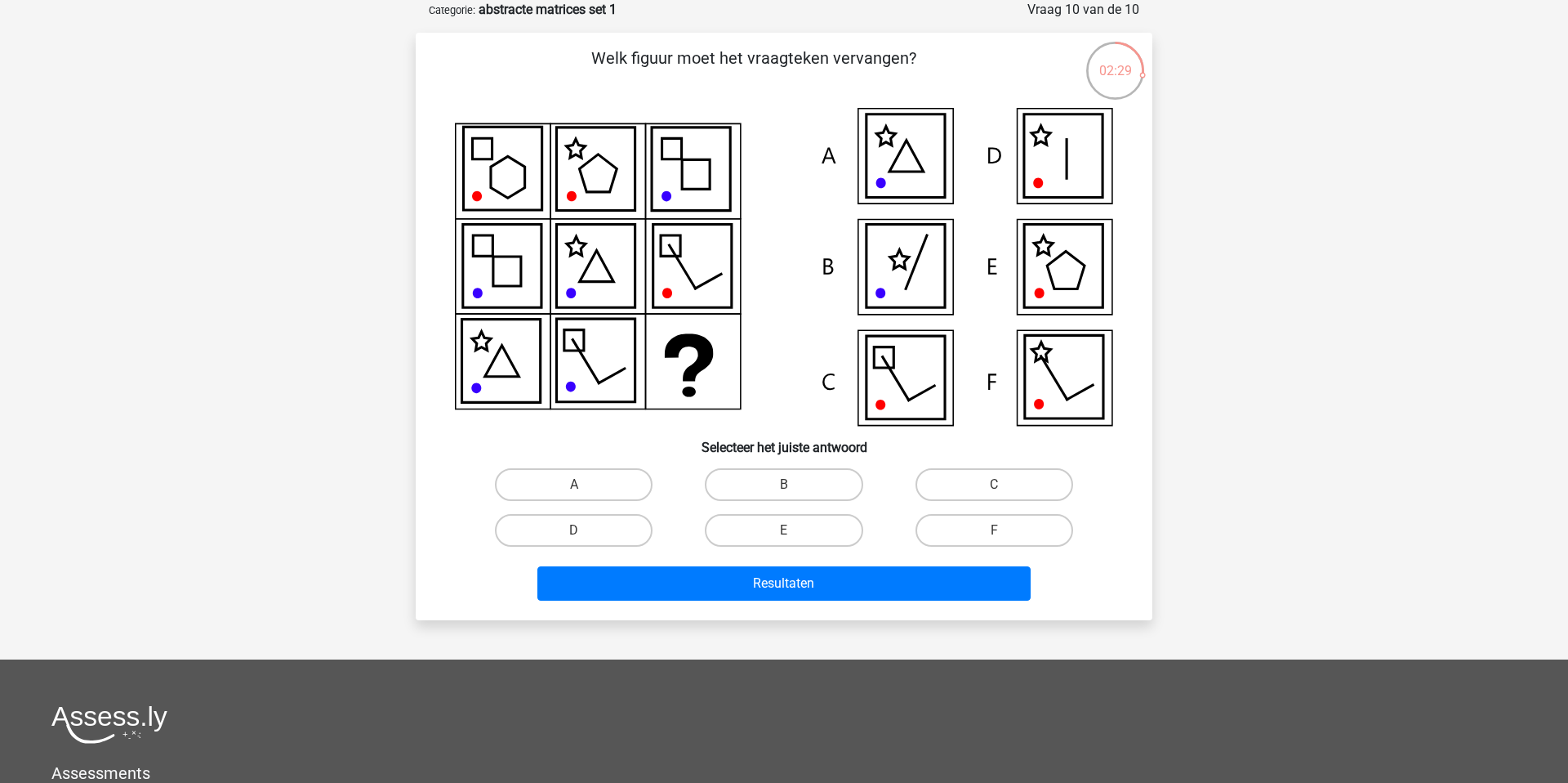
click at [577, 558] on div "Resultaten" at bounding box center [784, 580] width 684 height 54
click at [609, 540] on label "D" at bounding box center [574, 530] width 158 height 32
click at [585, 540] on input "D" at bounding box center [579, 535] width 11 height 11
radio input "true"
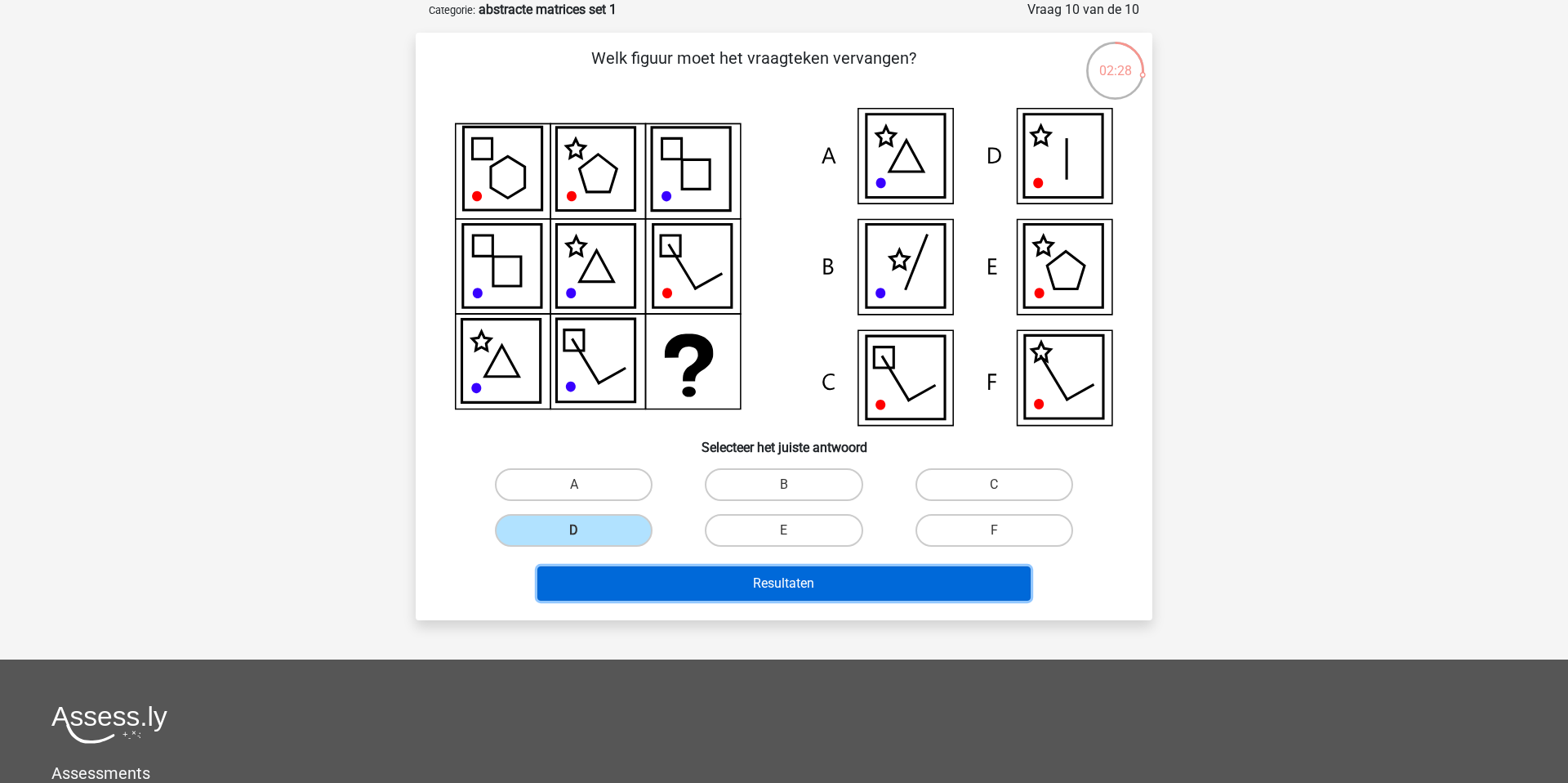
click at [612, 586] on button "Resultaten" at bounding box center [784, 583] width 494 height 34
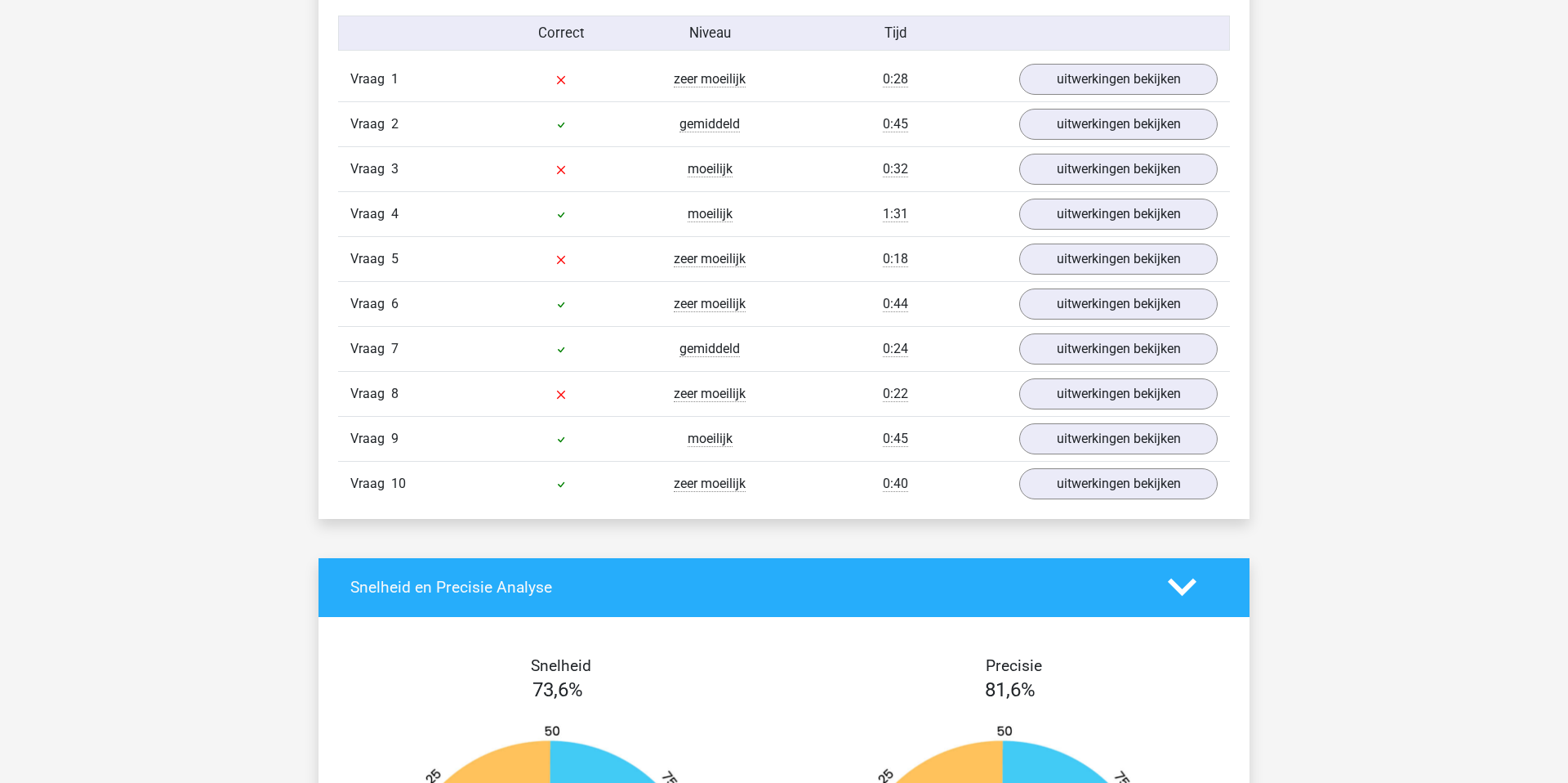
scroll to position [1352, 0]
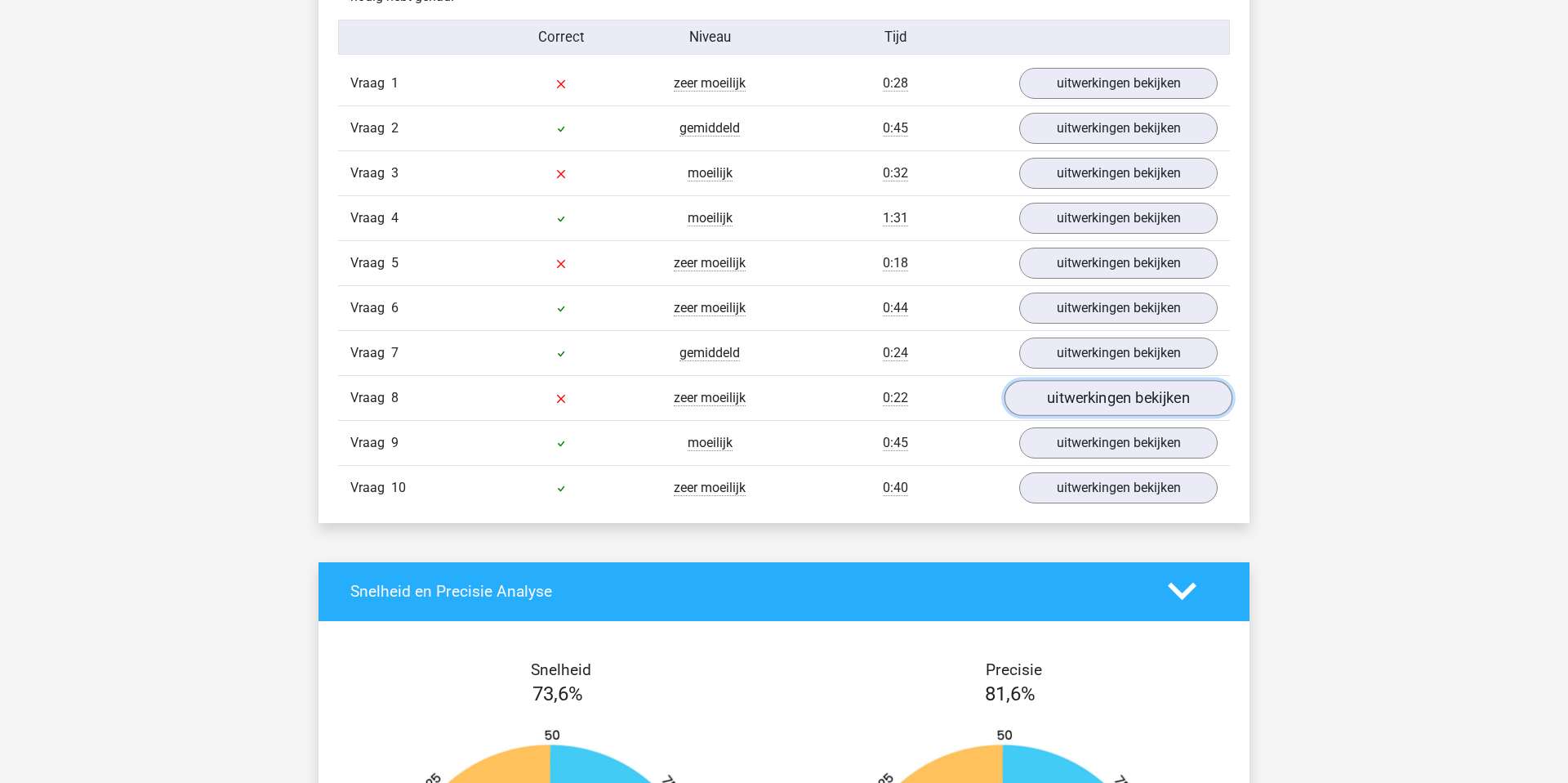
click at [1094, 400] on link "uitwerkingen bekijken" at bounding box center [1119, 397] width 228 height 36
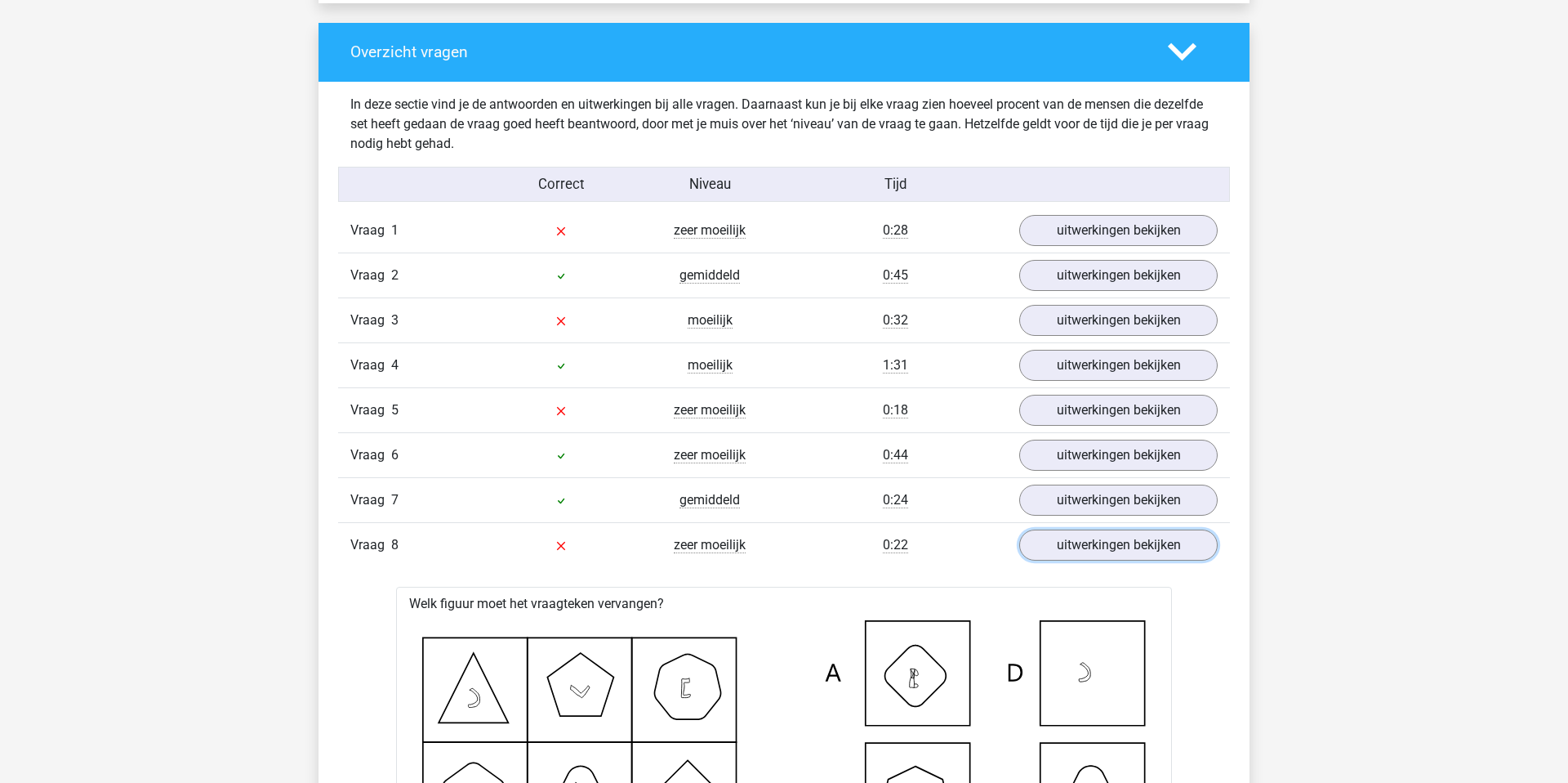
scroll to position [1187, 0]
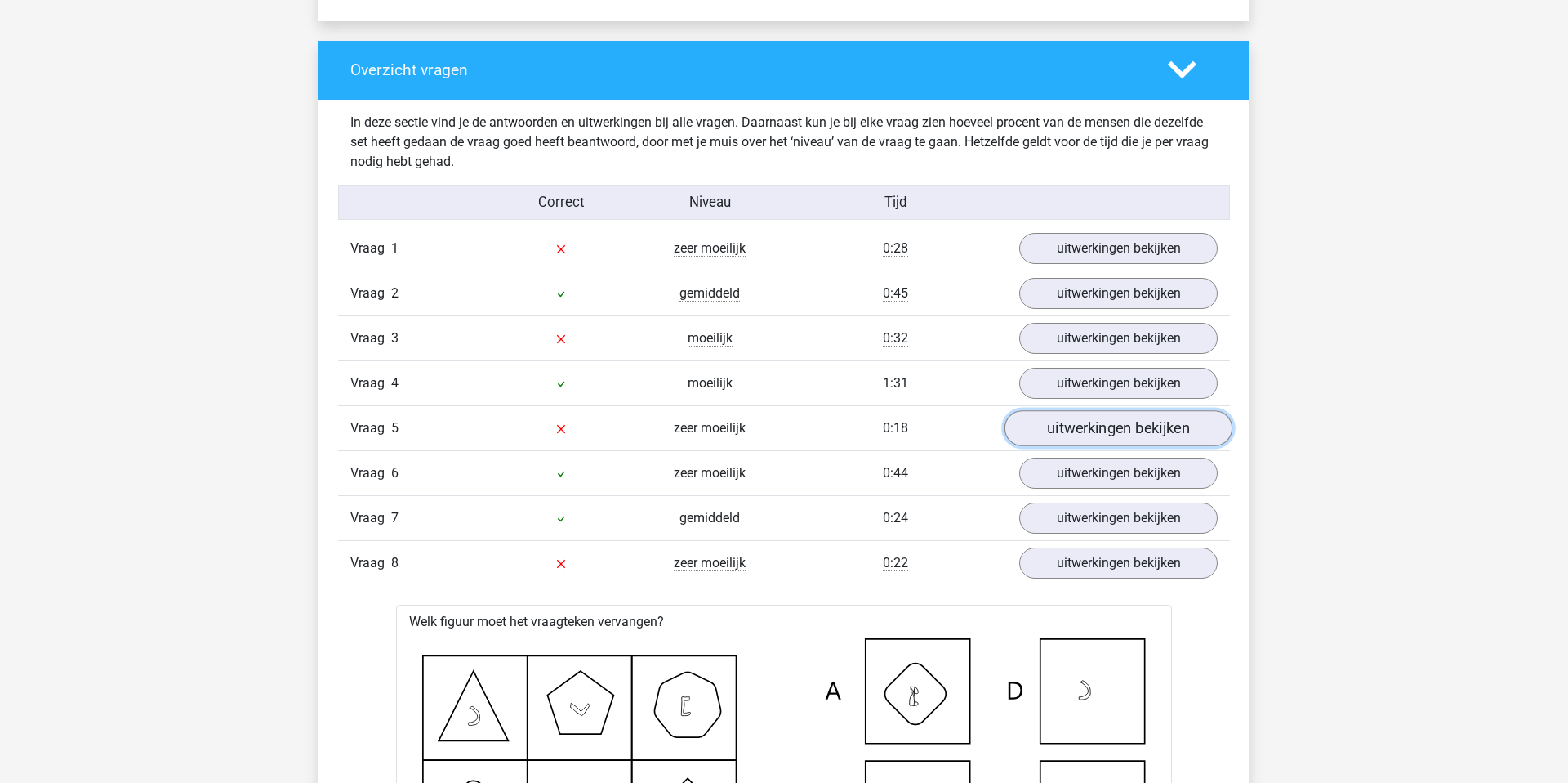
click at [1074, 436] on link "uitwerkingen bekijken" at bounding box center [1119, 428] width 228 height 36
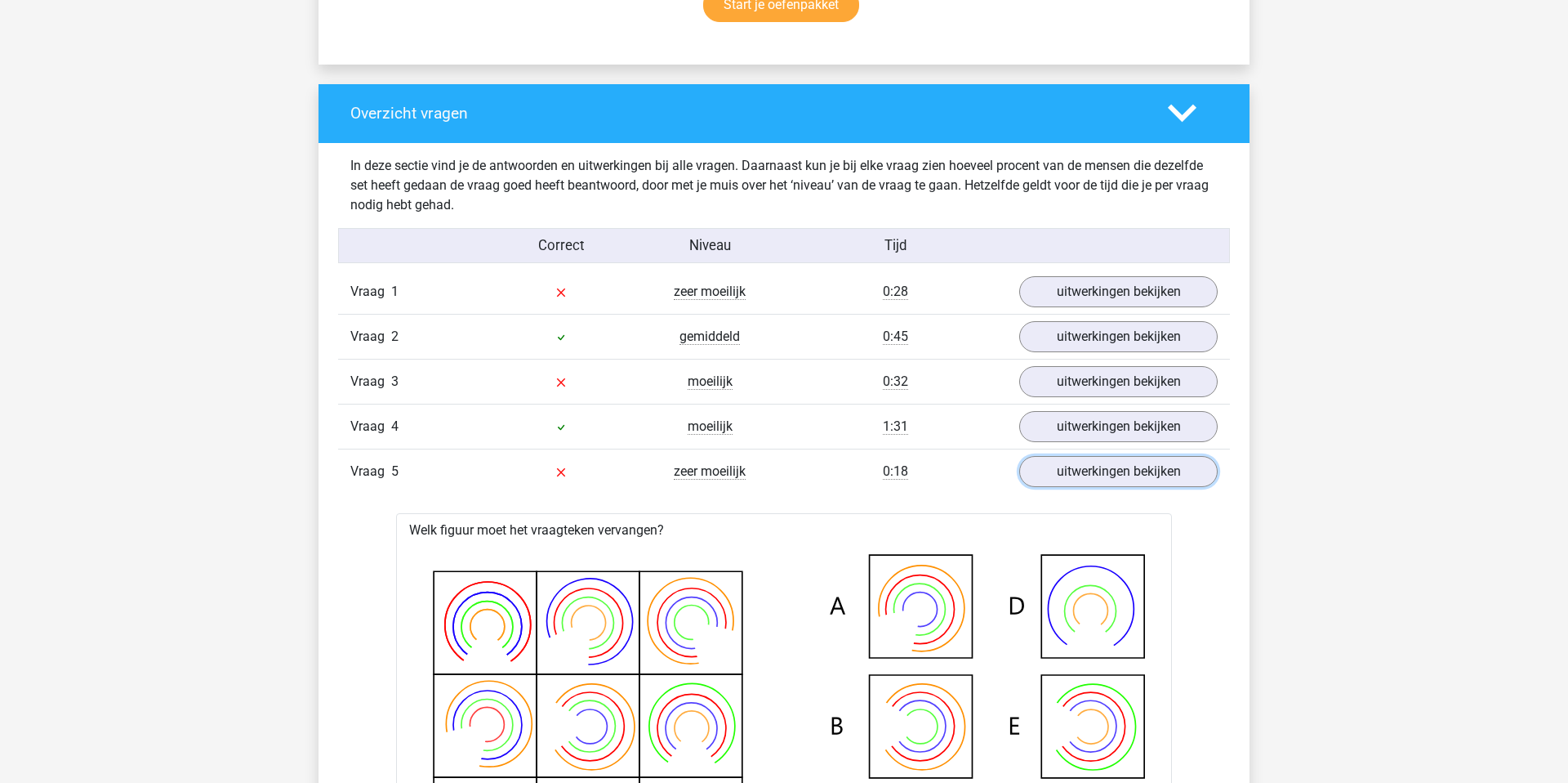
scroll to position [1121, 0]
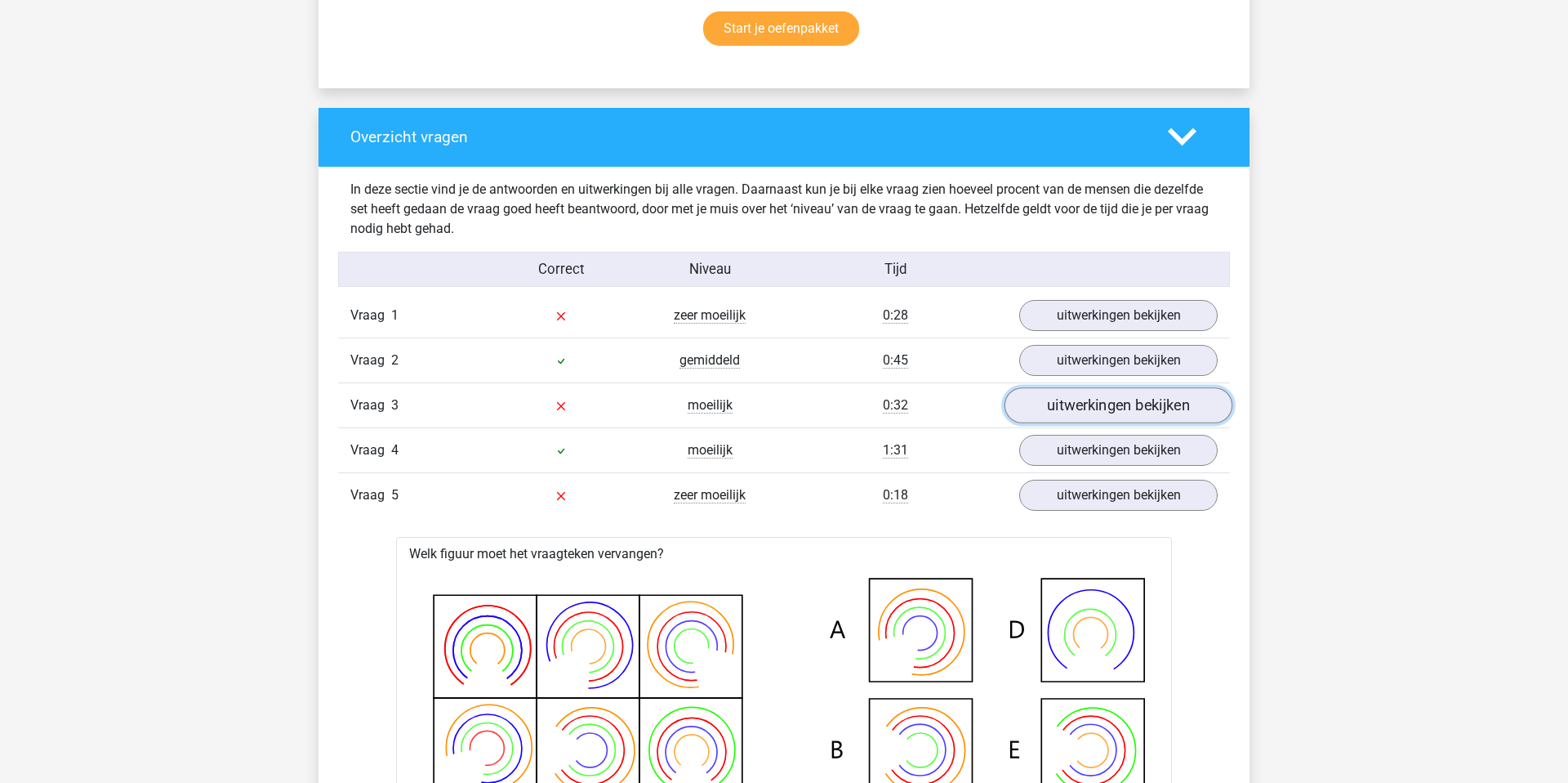
click at [1051, 407] on link "uitwerkingen bekijken" at bounding box center [1119, 405] width 228 height 36
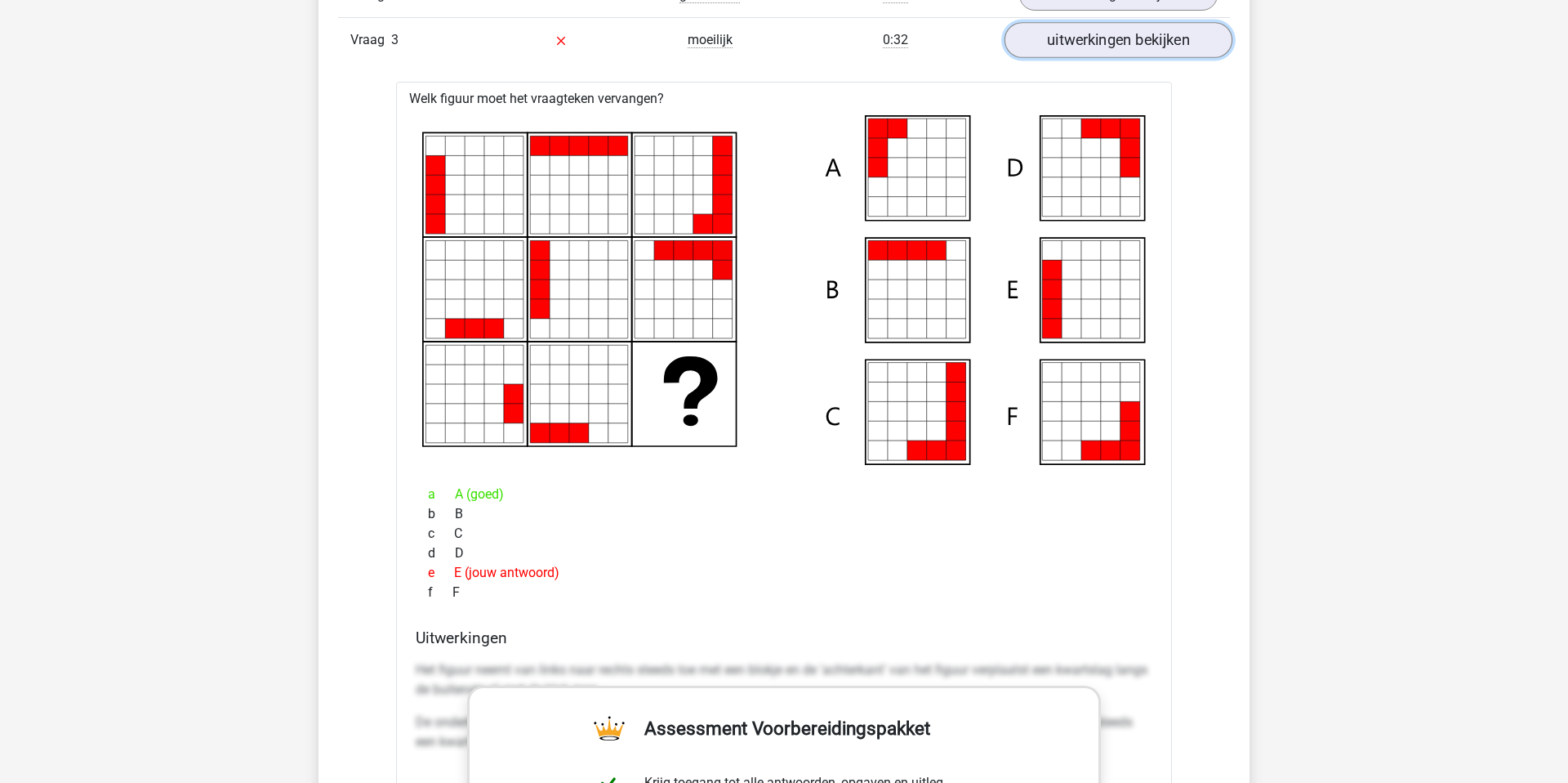
scroll to position [1379, 0]
